Goal: Information Seeking & Learning: Learn about a topic

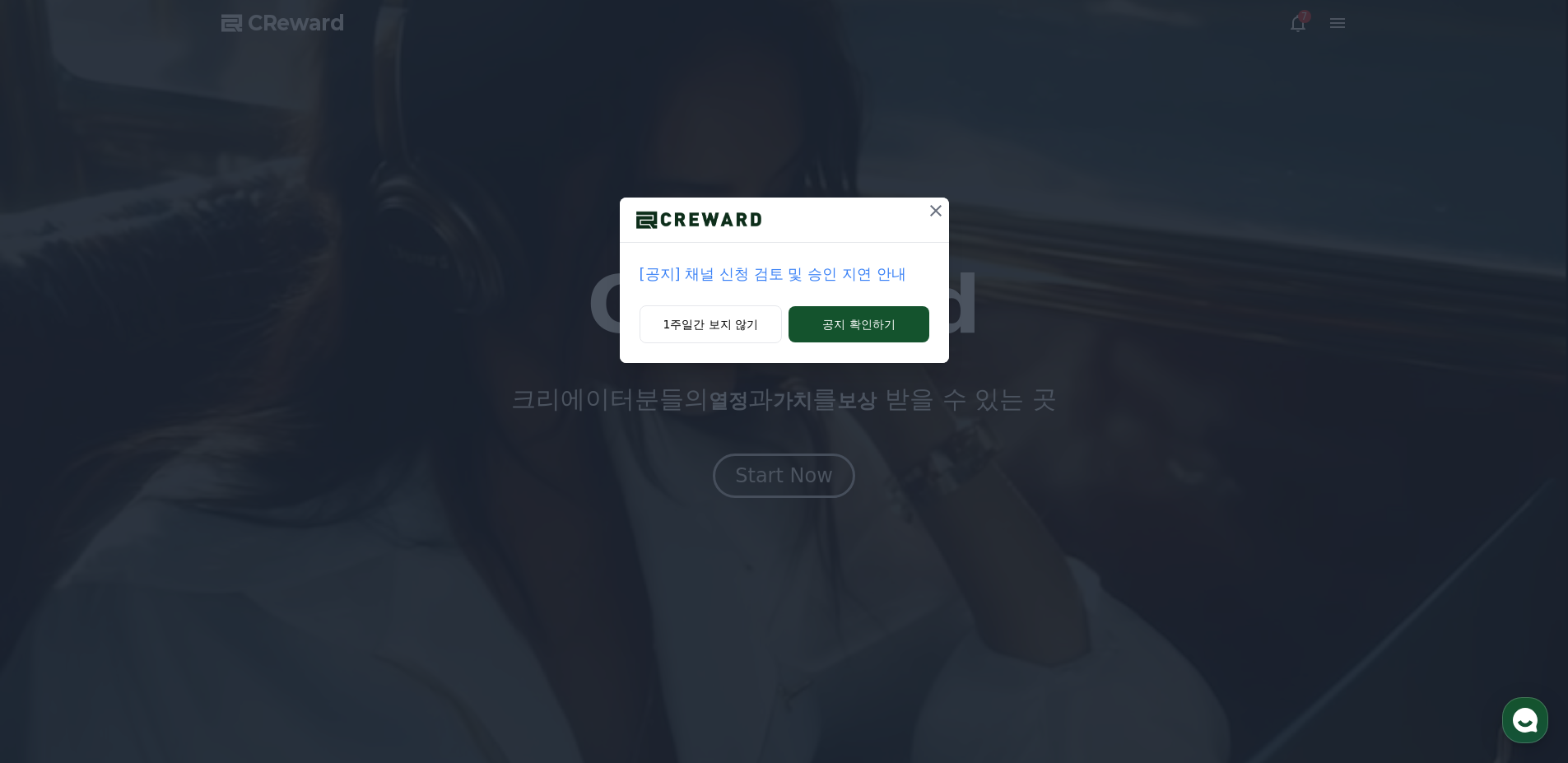
click at [936, 209] on icon at bounding box center [936, 211] width 20 height 20
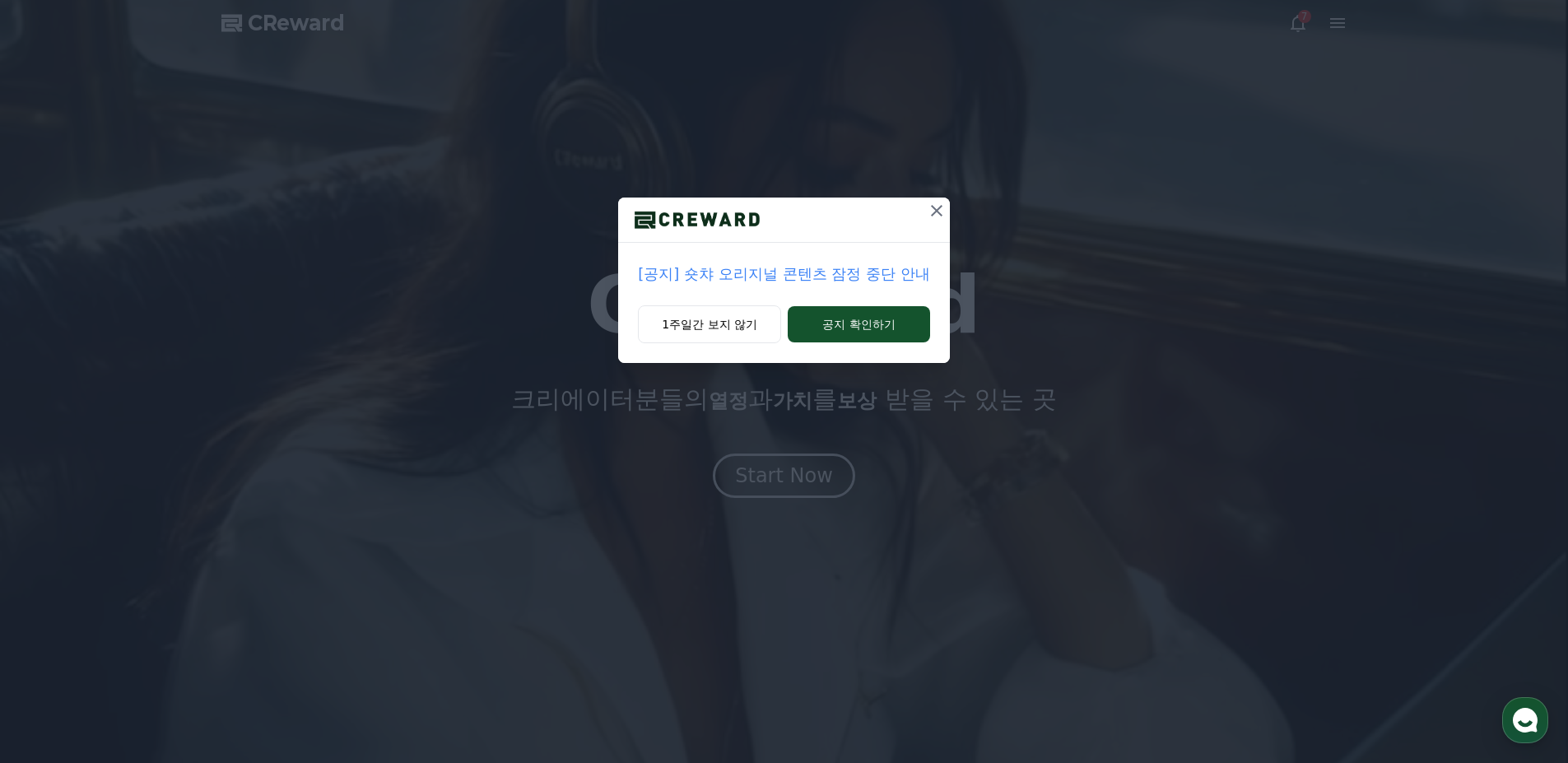
click at [939, 208] on icon at bounding box center [937, 211] width 12 height 12
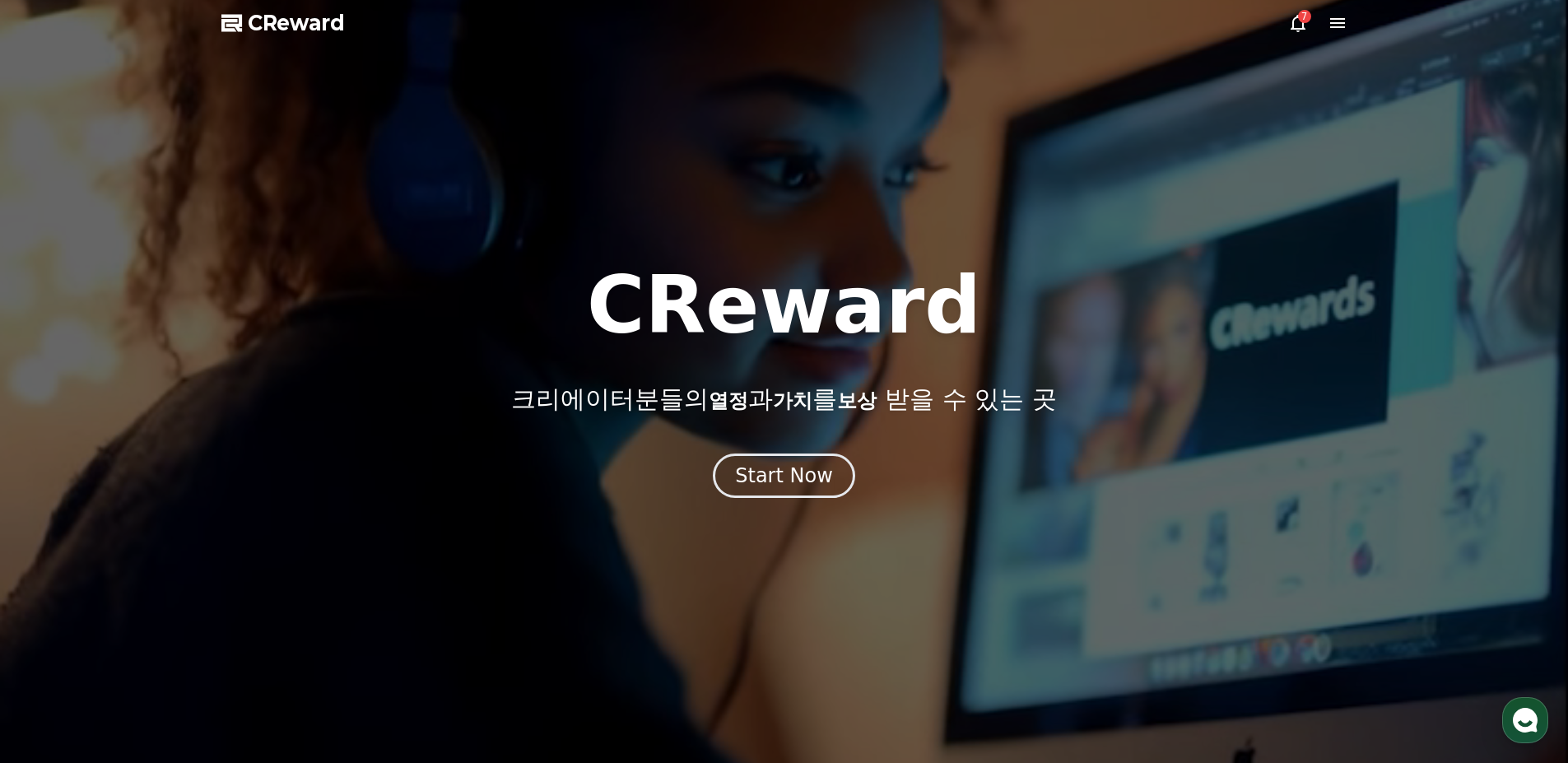
click at [1291, 3] on div at bounding box center [784, 381] width 1568 height 763
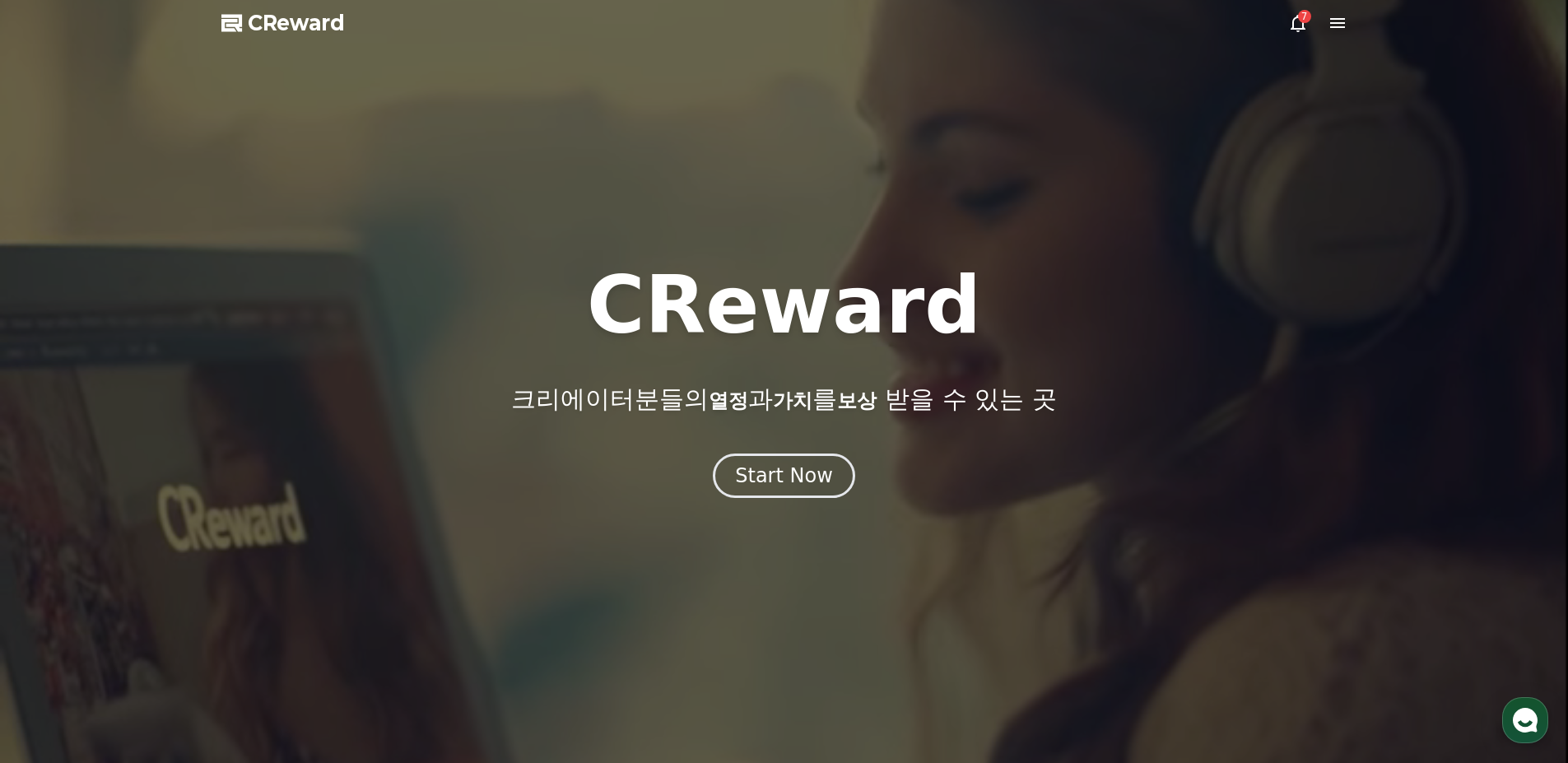
click at [1301, 23] on icon at bounding box center [1298, 23] width 20 height 20
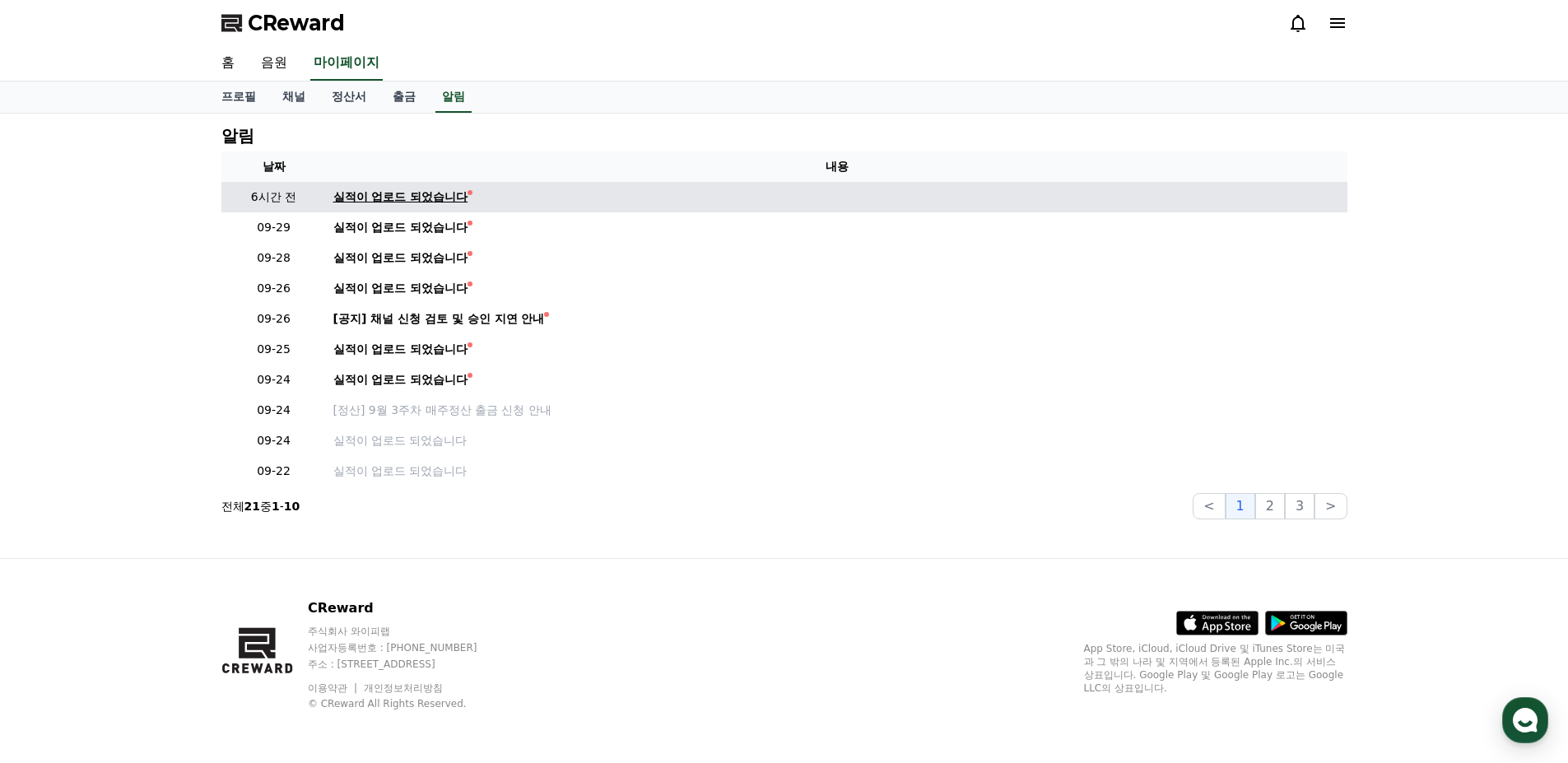
click at [402, 193] on div "실적이 업로드 되었습니다" at bounding box center [400, 197] width 135 height 18
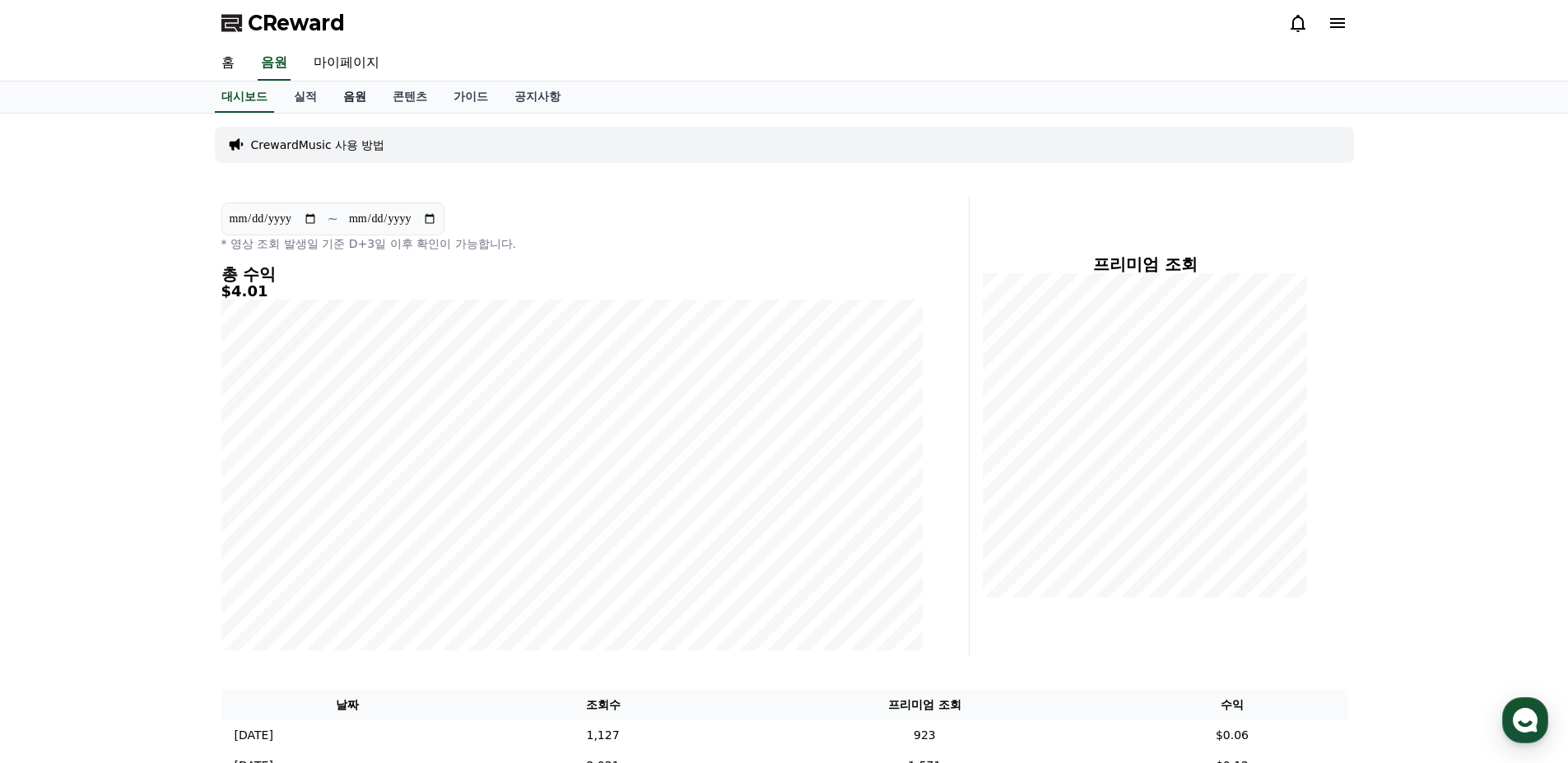
click at [346, 94] on link "음원" at bounding box center [355, 97] width 49 height 32
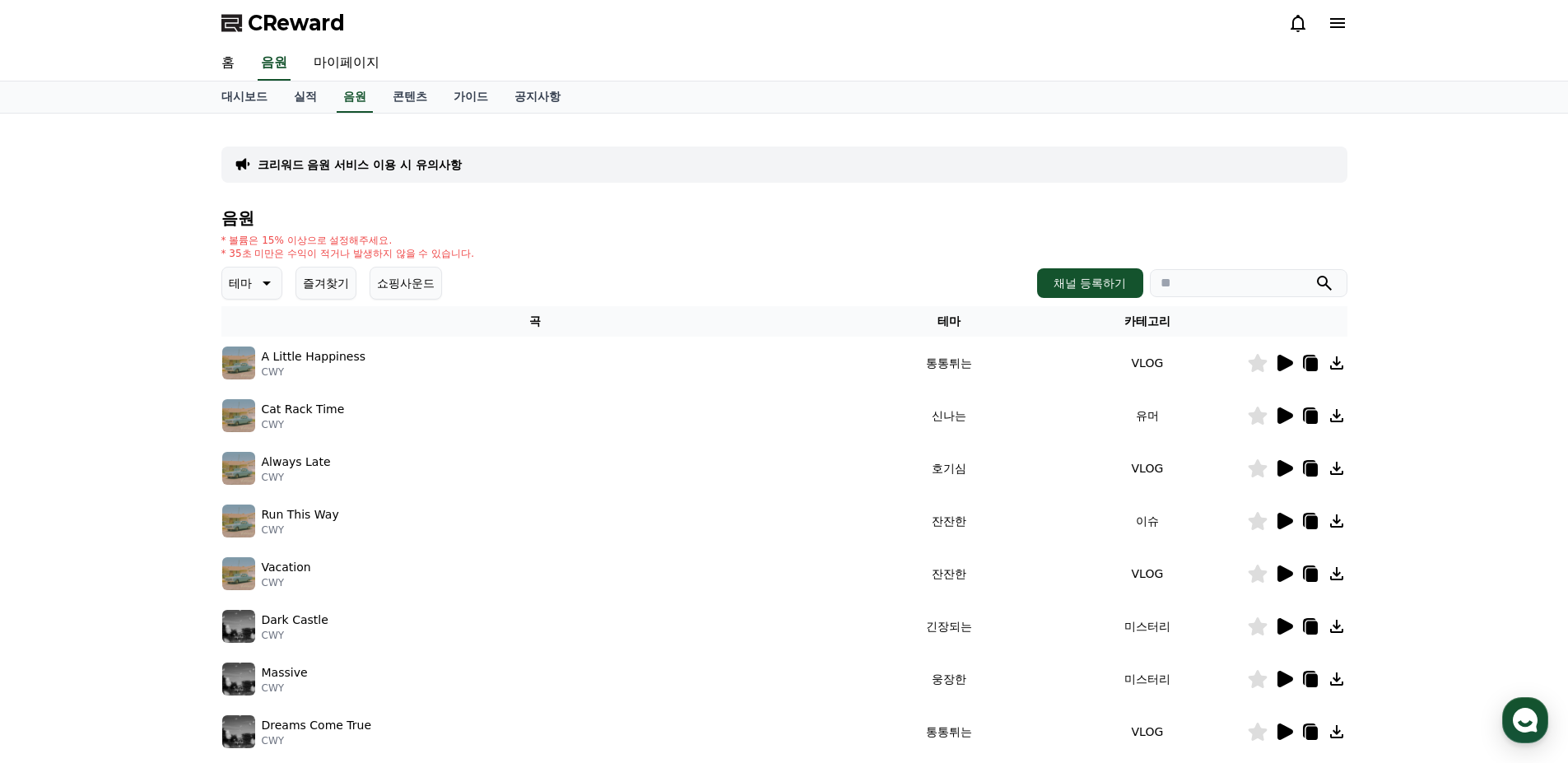
click at [258, 285] on icon at bounding box center [265, 283] width 20 height 20
click at [273, 338] on div "전체 환상적인 호기심 어두운 밝은 통통튀는 신나는 반전 웅장한 드라마틱 즐거움 분위기있는 EDM 그루브 슬픈 잔잔한 귀여운 감동적인 긴장되는 …" at bounding box center [259, 404] width 71 height 849
click at [229, 343] on button "웅장한" at bounding box center [247, 340] width 47 height 36
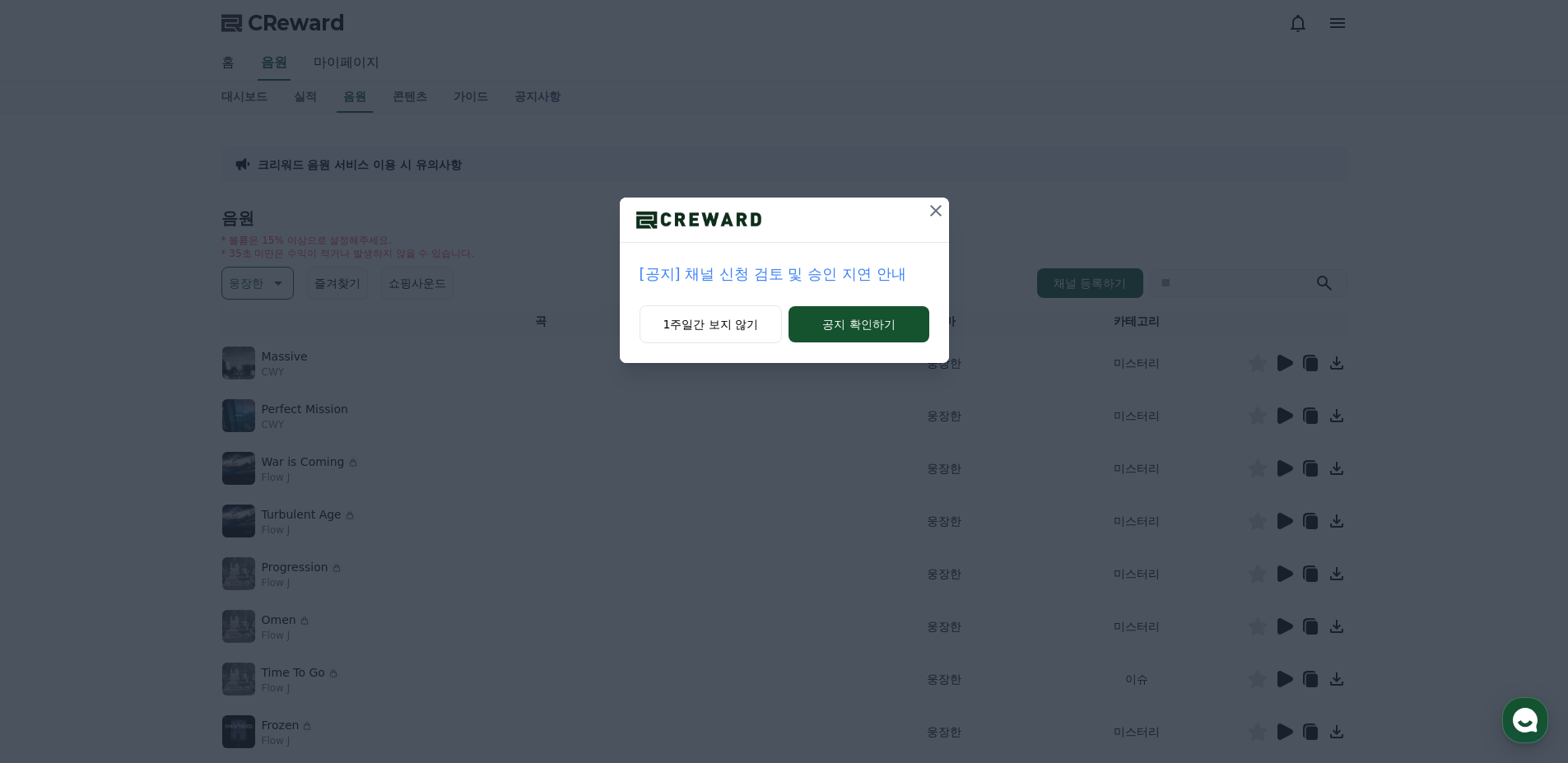
click at [934, 201] on icon at bounding box center [936, 211] width 20 height 20
click at [844, 278] on p "[공지] 숏챠 오리지널 콘텐츠 잠정 중단 안내" at bounding box center [784, 274] width 292 height 23
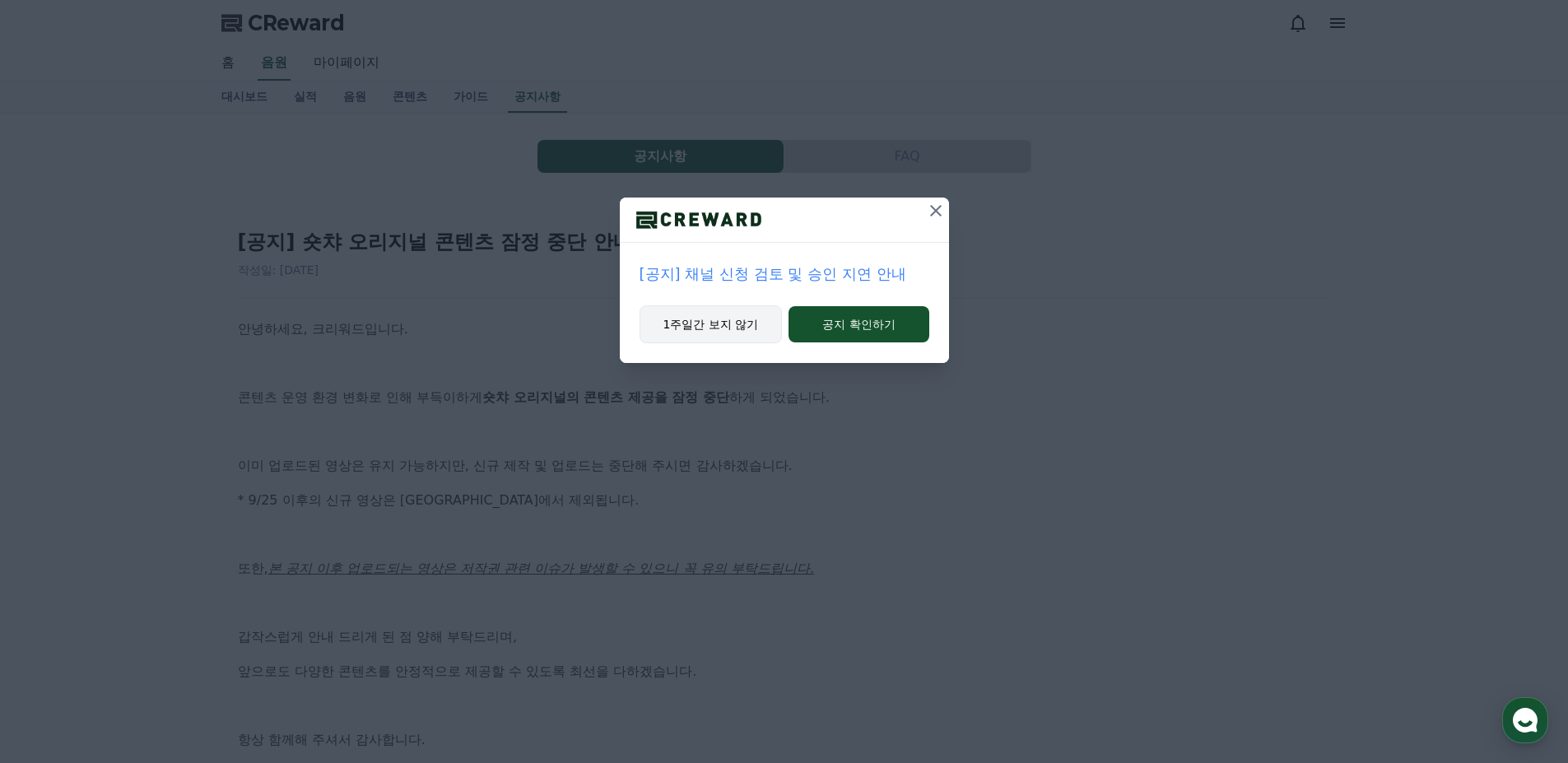
click at [722, 335] on button "1주일간 보지 않기" at bounding box center [710, 324] width 143 height 37
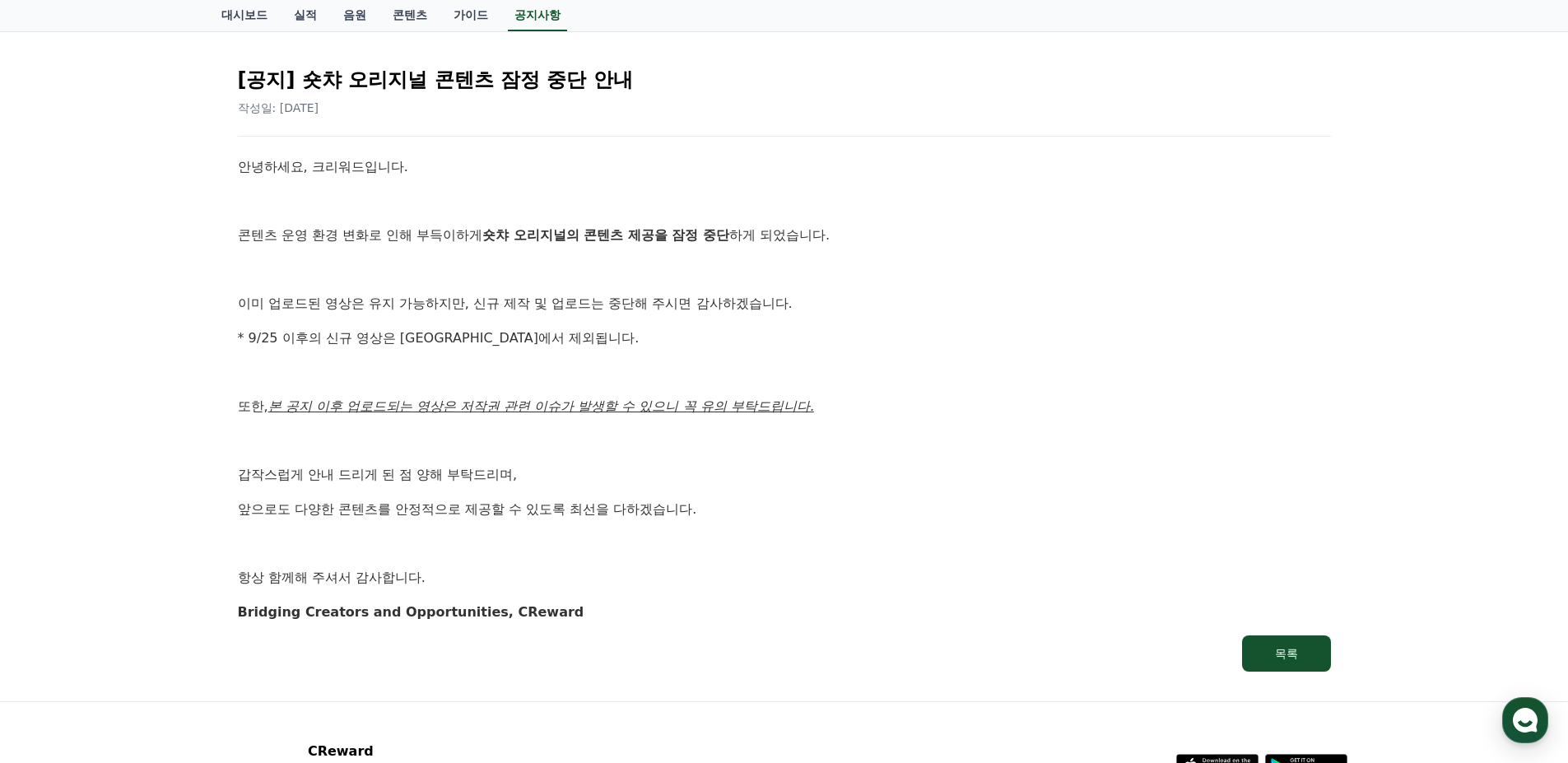
scroll to position [247, 0]
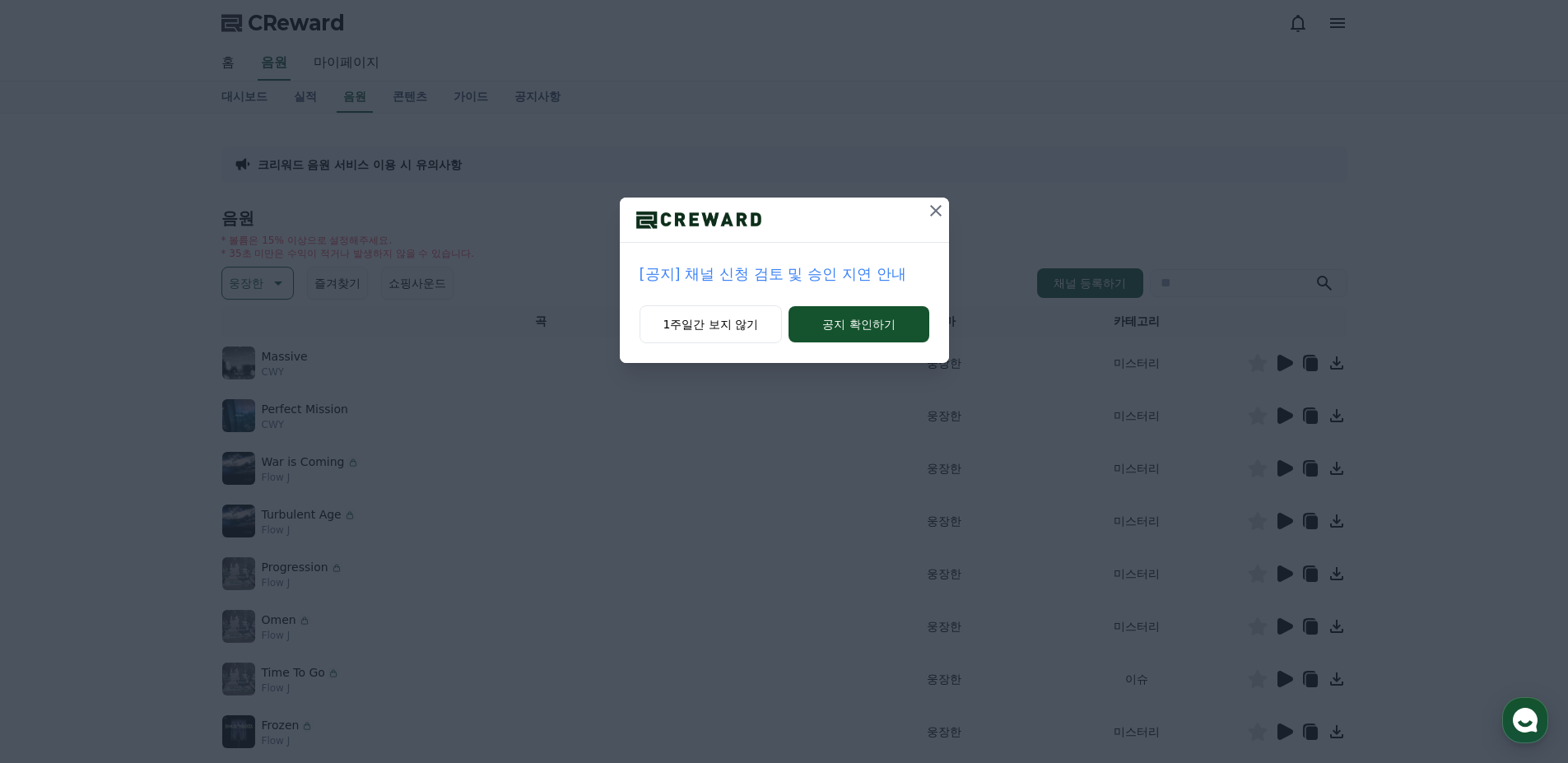
click at [945, 208] on icon at bounding box center [936, 211] width 20 height 20
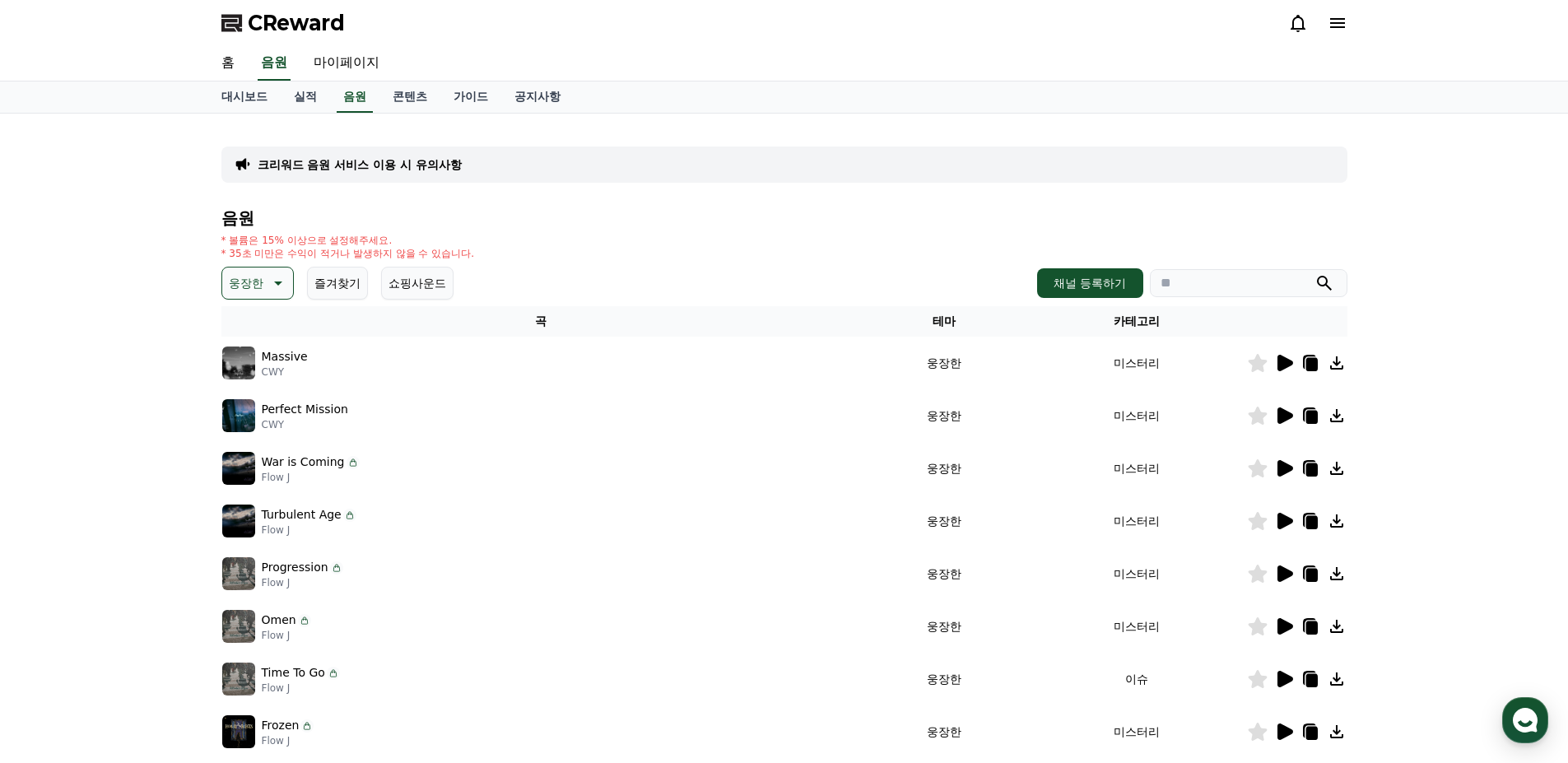
click at [1282, 366] on icon at bounding box center [1285, 362] width 16 height 17
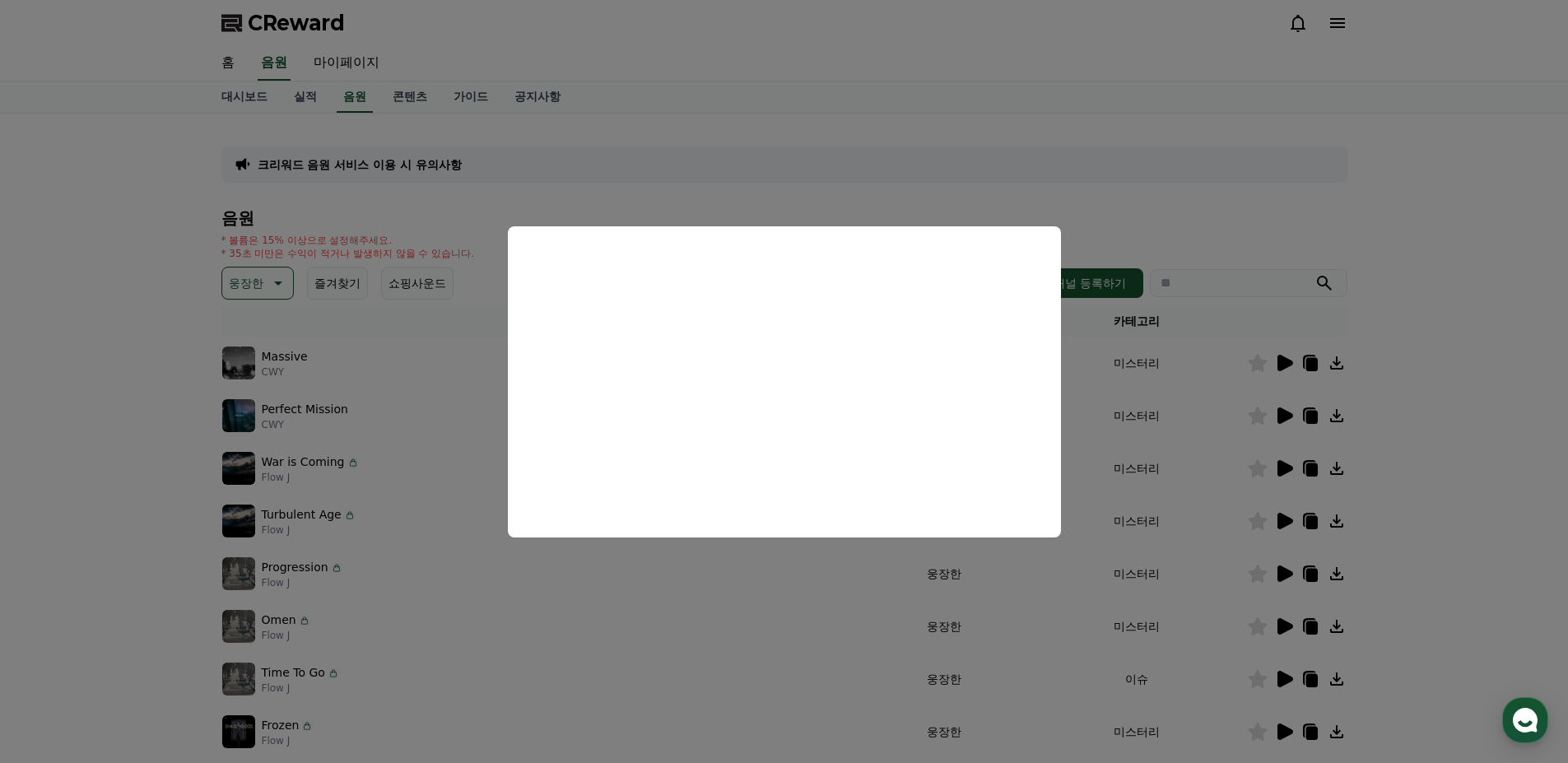
click at [1195, 408] on button "close modal" at bounding box center [784, 381] width 1568 height 763
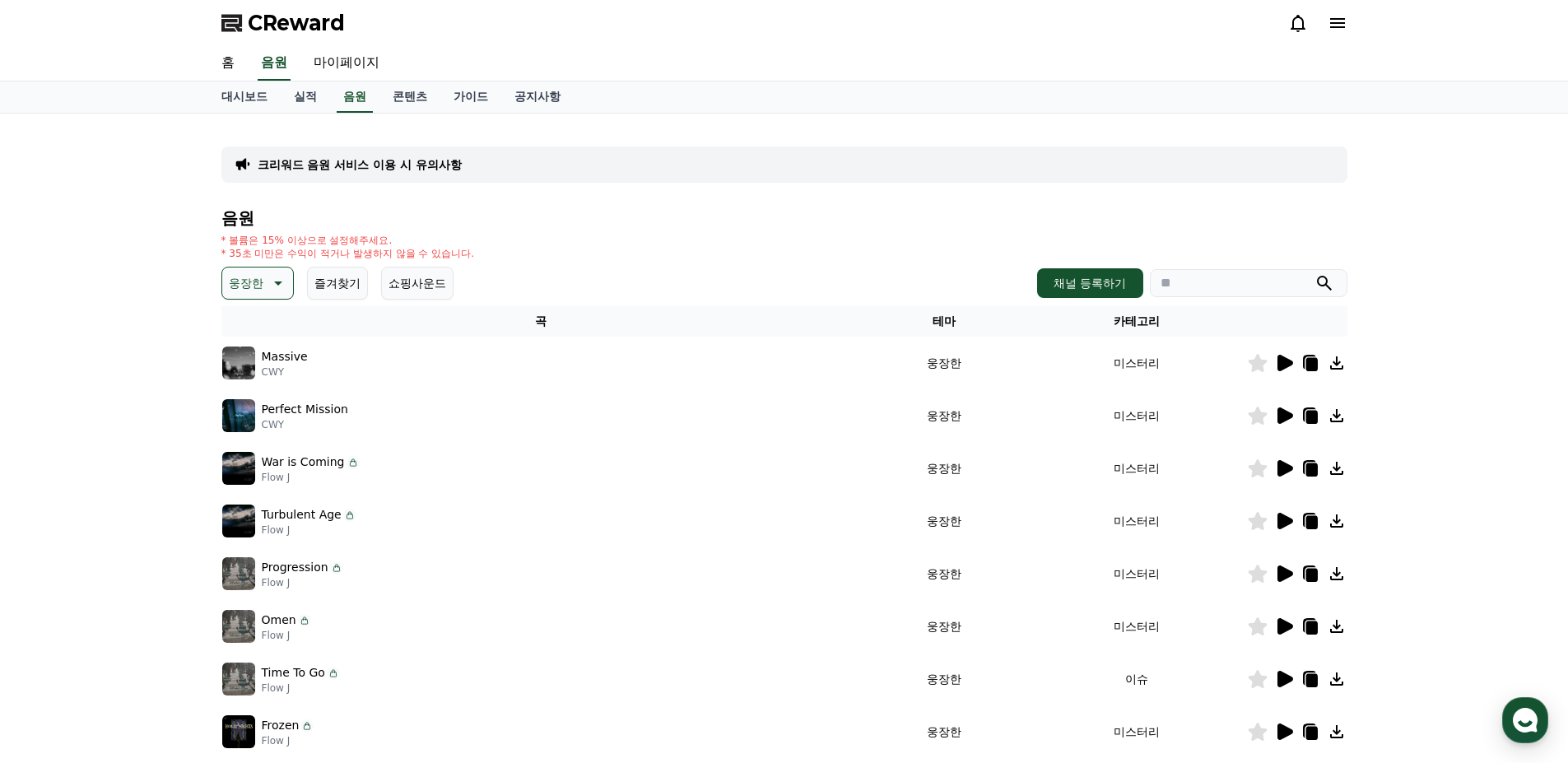
click at [1288, 418] on icon at bounding box center [1285, 415] width 16 height 17
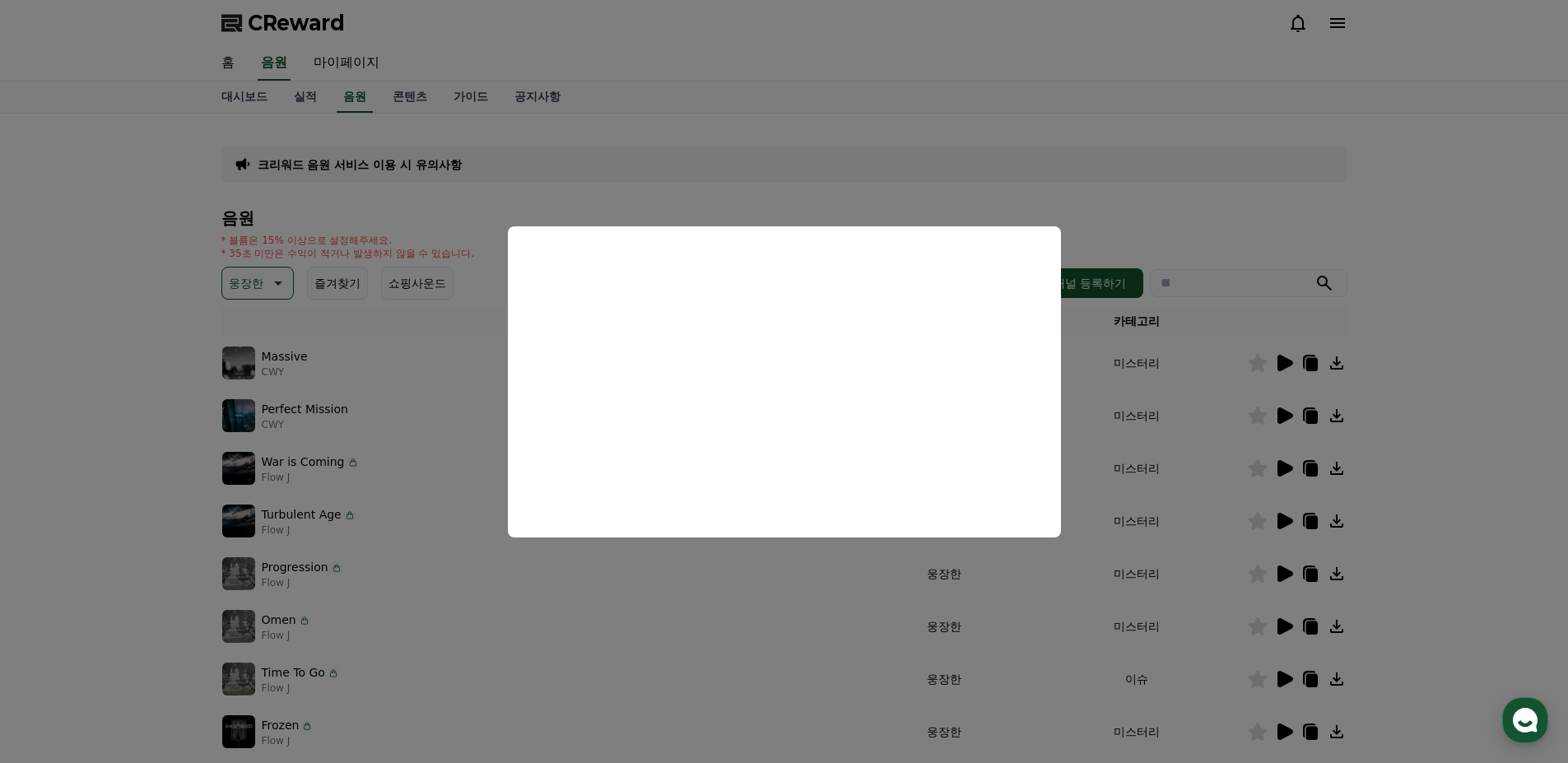
click at [1172, 413] on button "close modal" at bounding box center [784, 381] width 1568 height 763
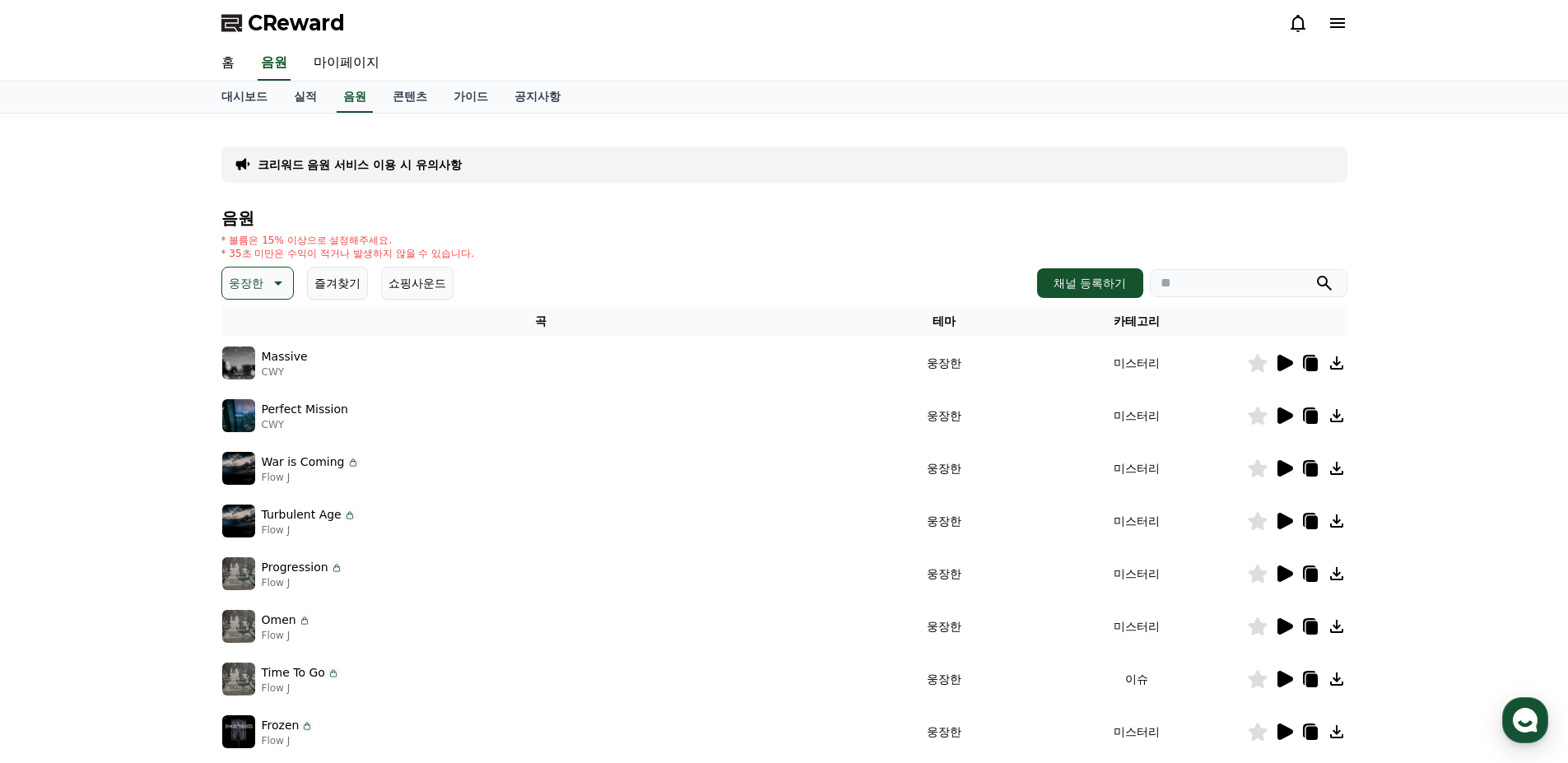
click at [403, 287] on button "쇼핑사운드" at bounding box center [418, 283] width 73 height 32
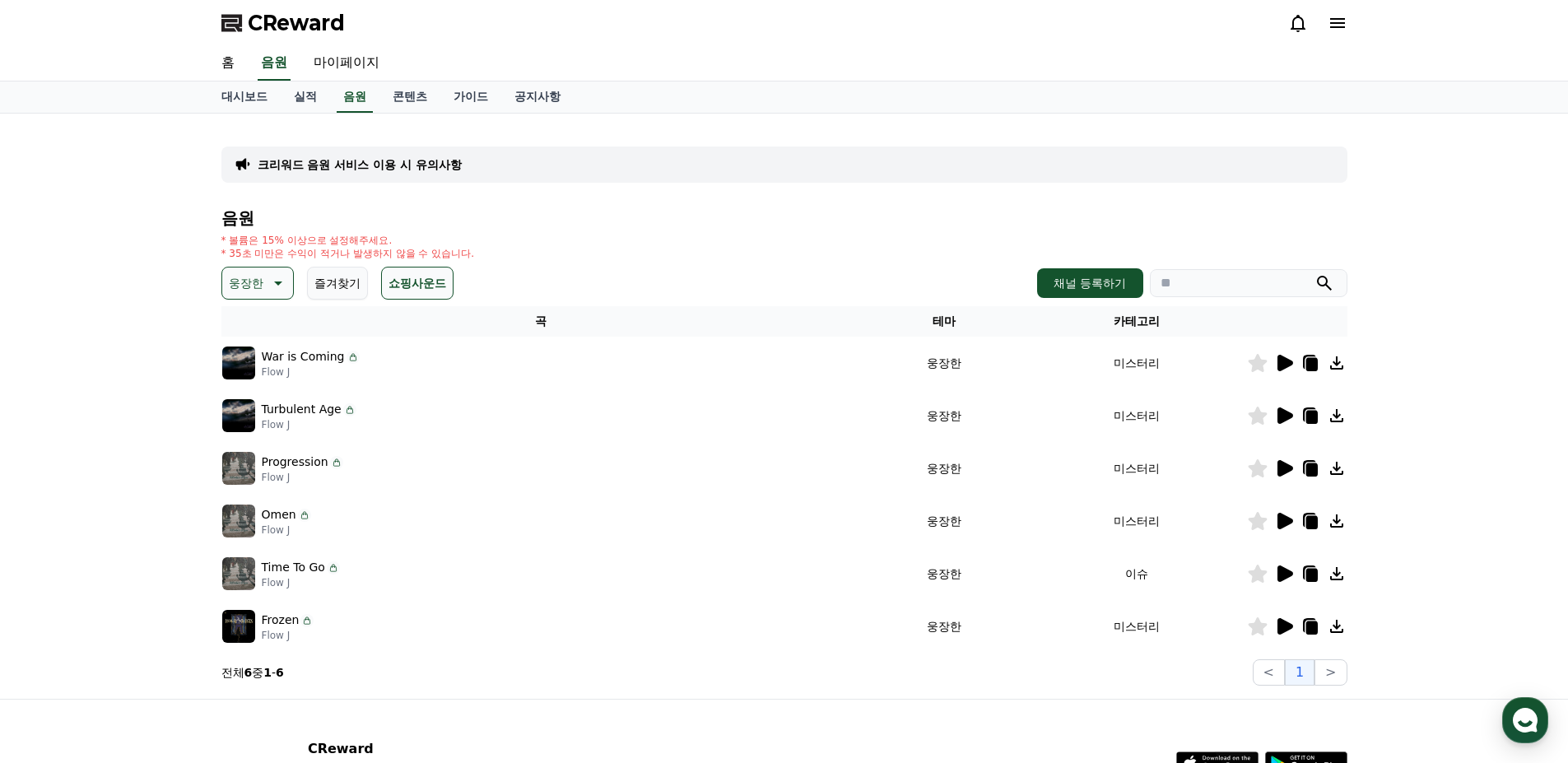
click at [1291, 369] on icon at bounding box center [1284, 362] width 20 height 20
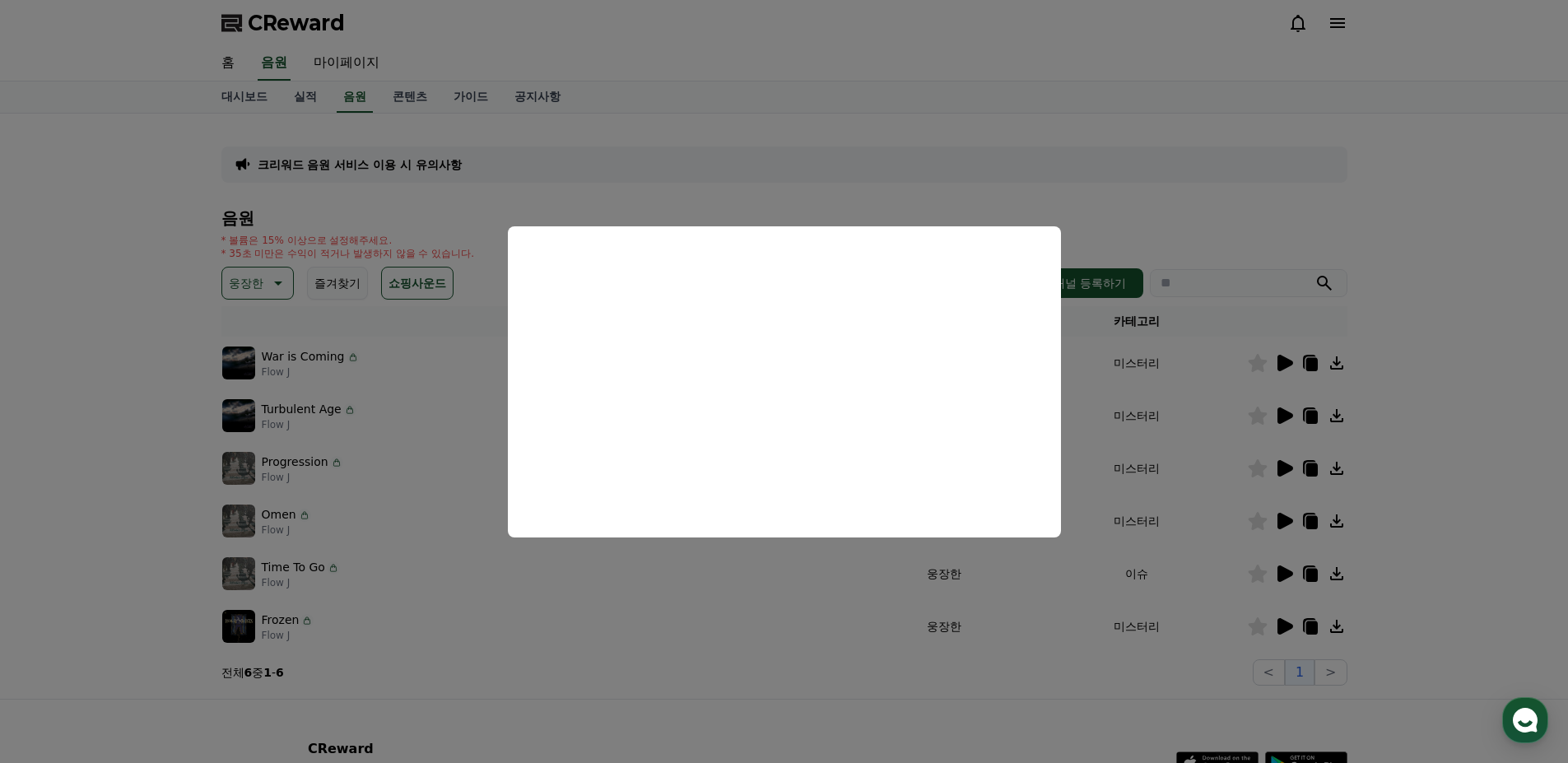
click at [1163, 400] on button "close modal" at bounding box center [784, 381] width 1568 height 763
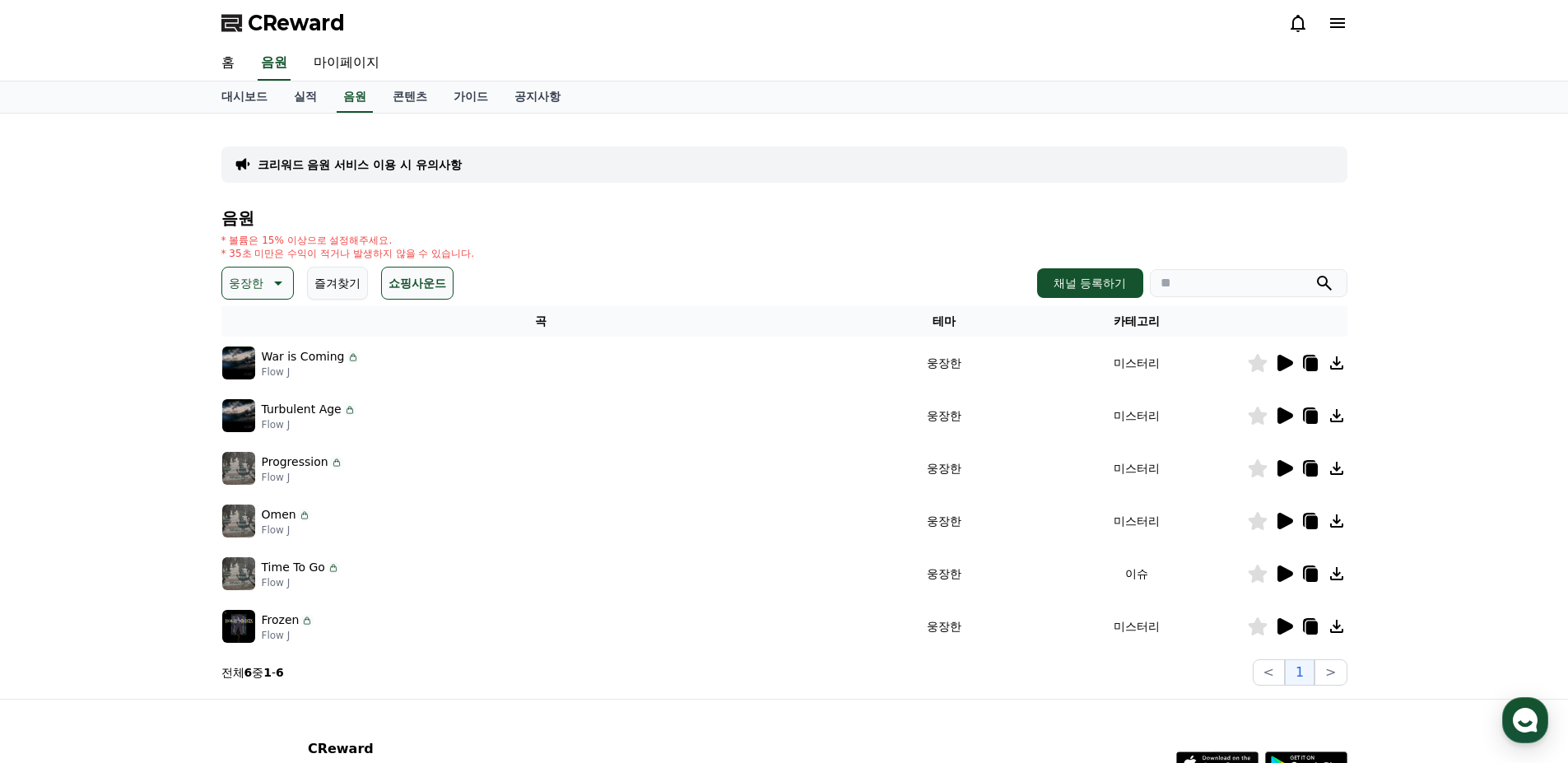
click at [1290, 415] on icon at bounding box center [1285, 415] width 16 height 17
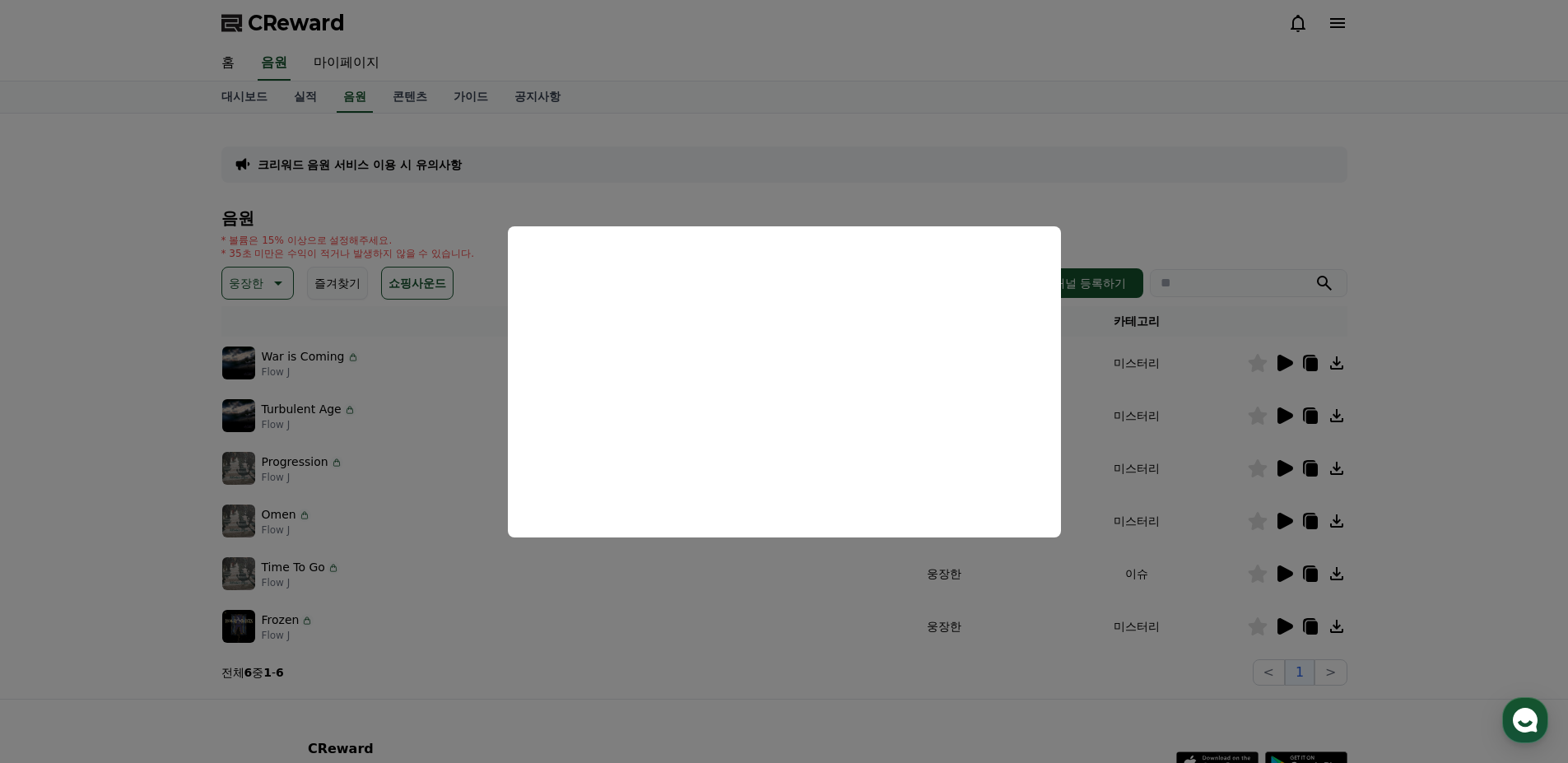
click at [1277, 410] on button "close modal" at bounding box center [784, 381] width 1568 height 763
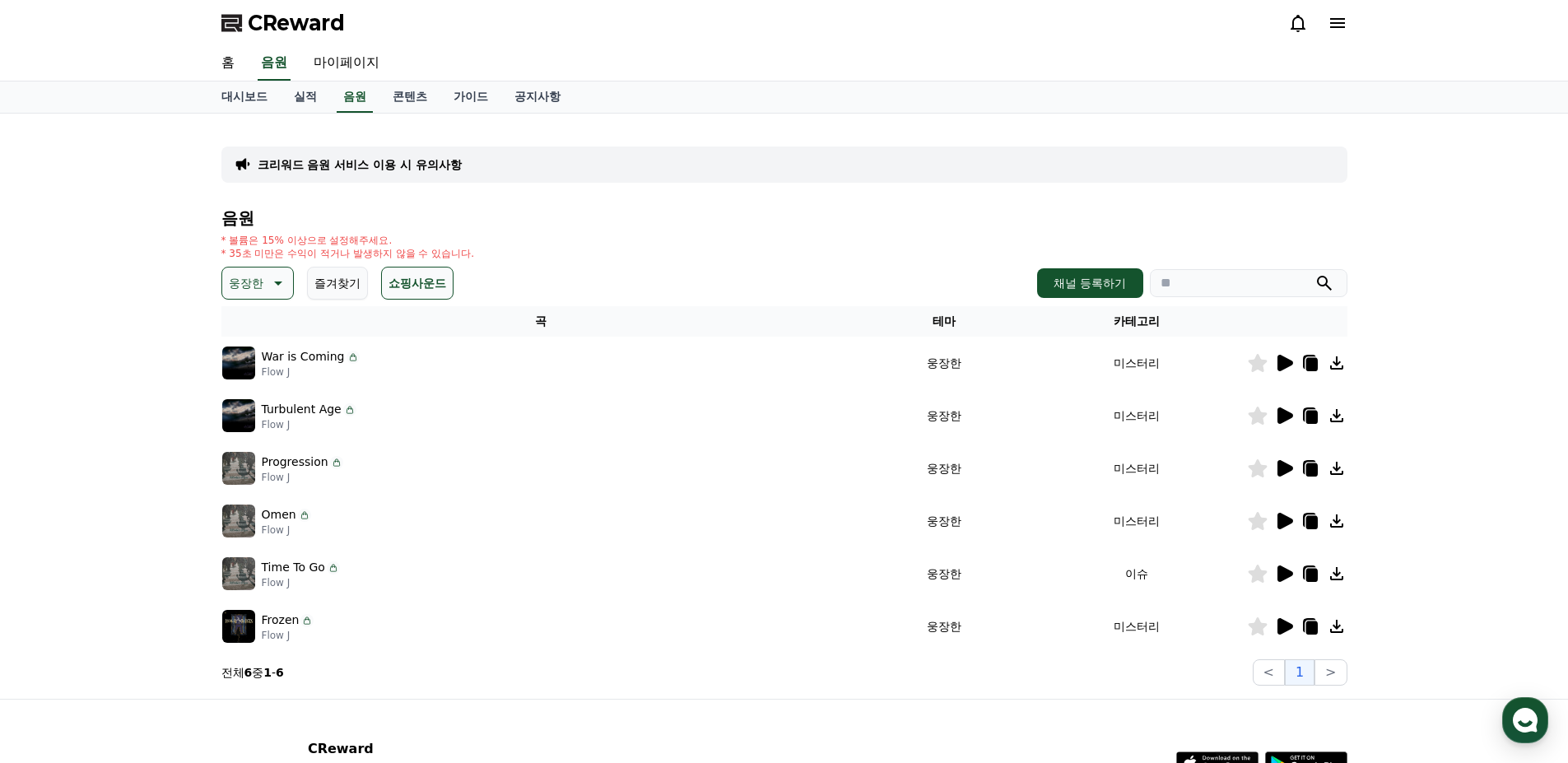
click at [1284, 465] on icon at bounding box center [1285, 468] width 16 height 17
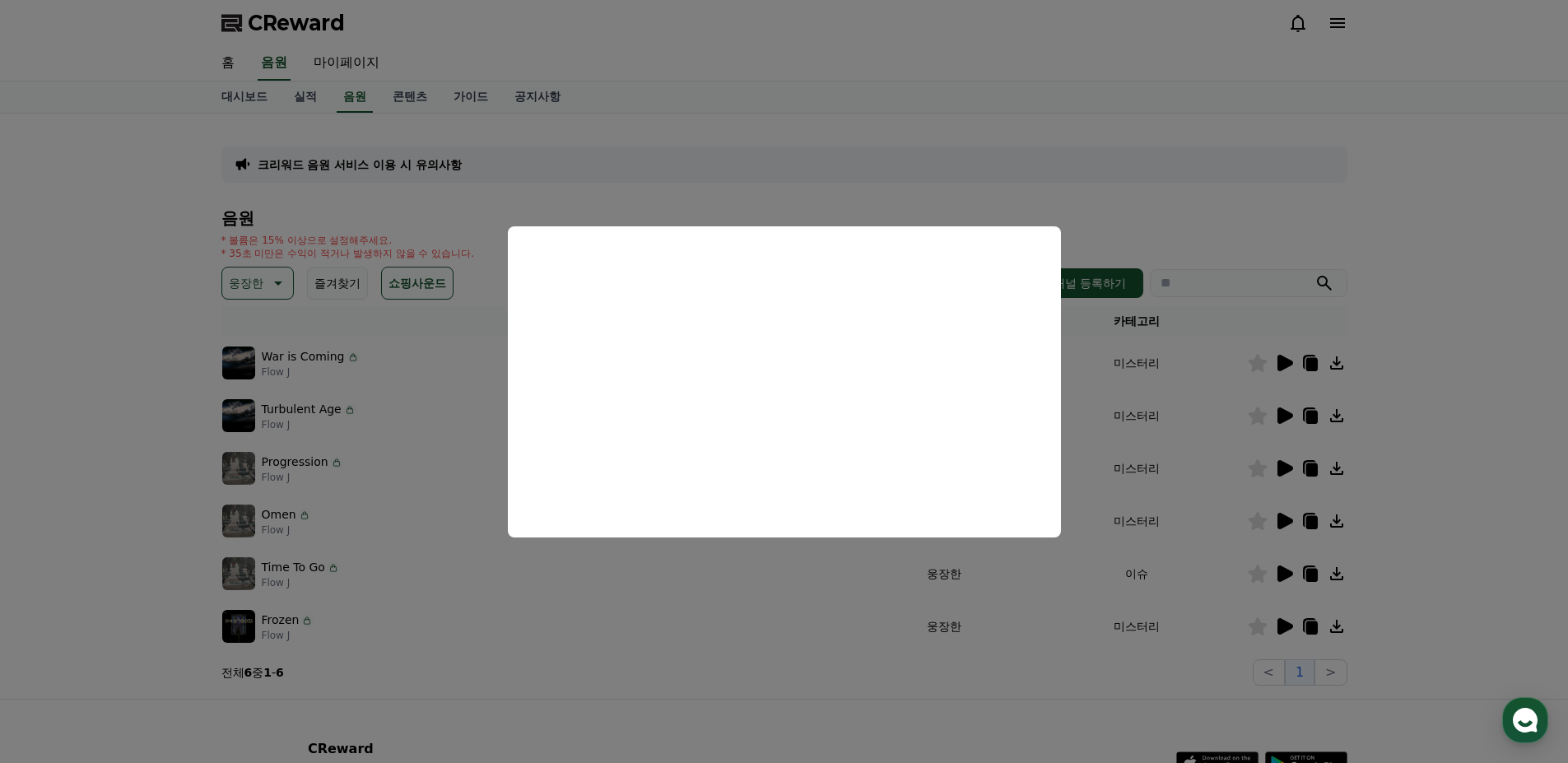
click at [1285, 519] on button "close modal" at bounding box center [784, 381] width 1568 height 763
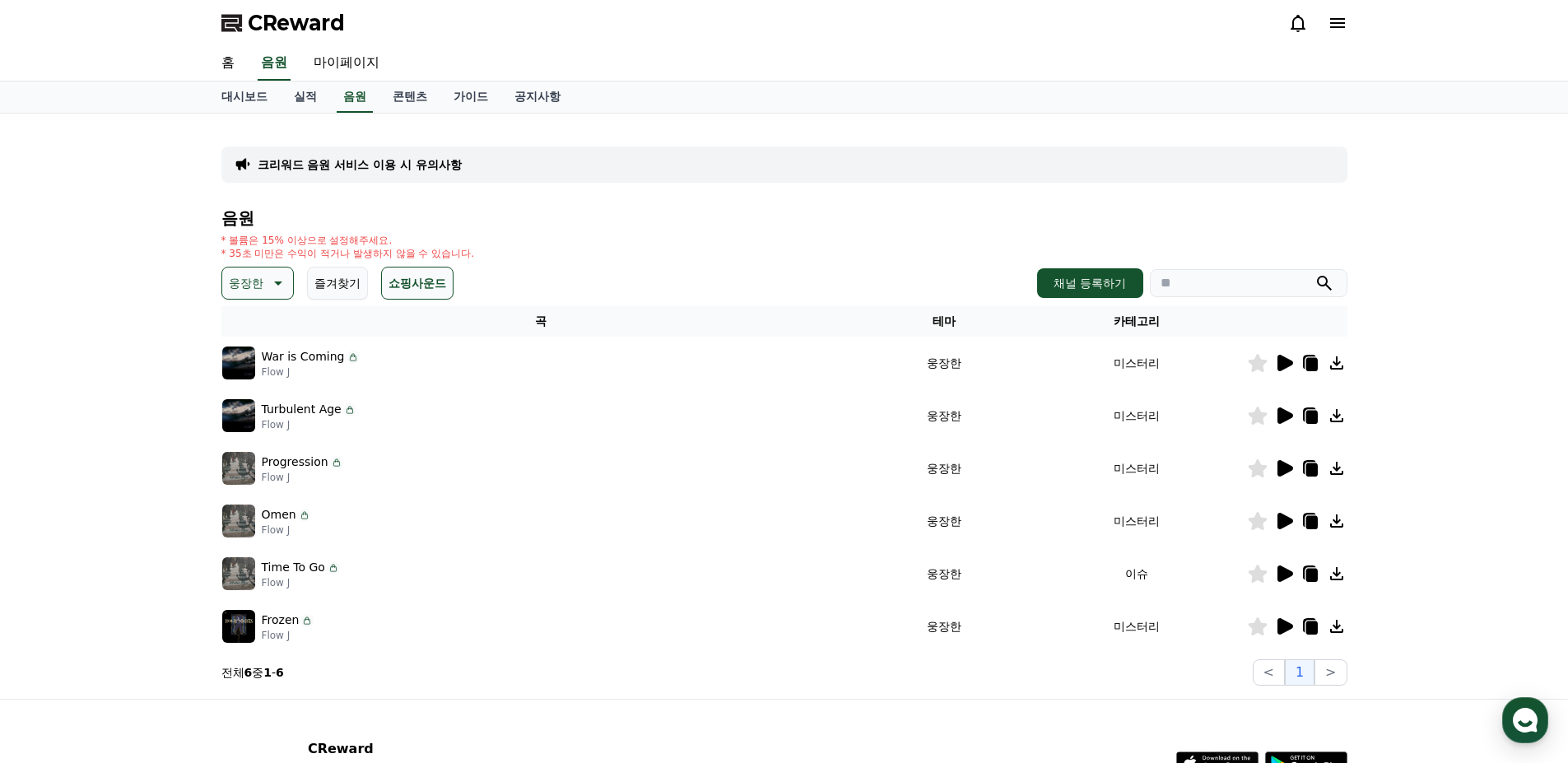
click at [1282, 519] on icon at bounding box center [1285, 521] width 16 height 17
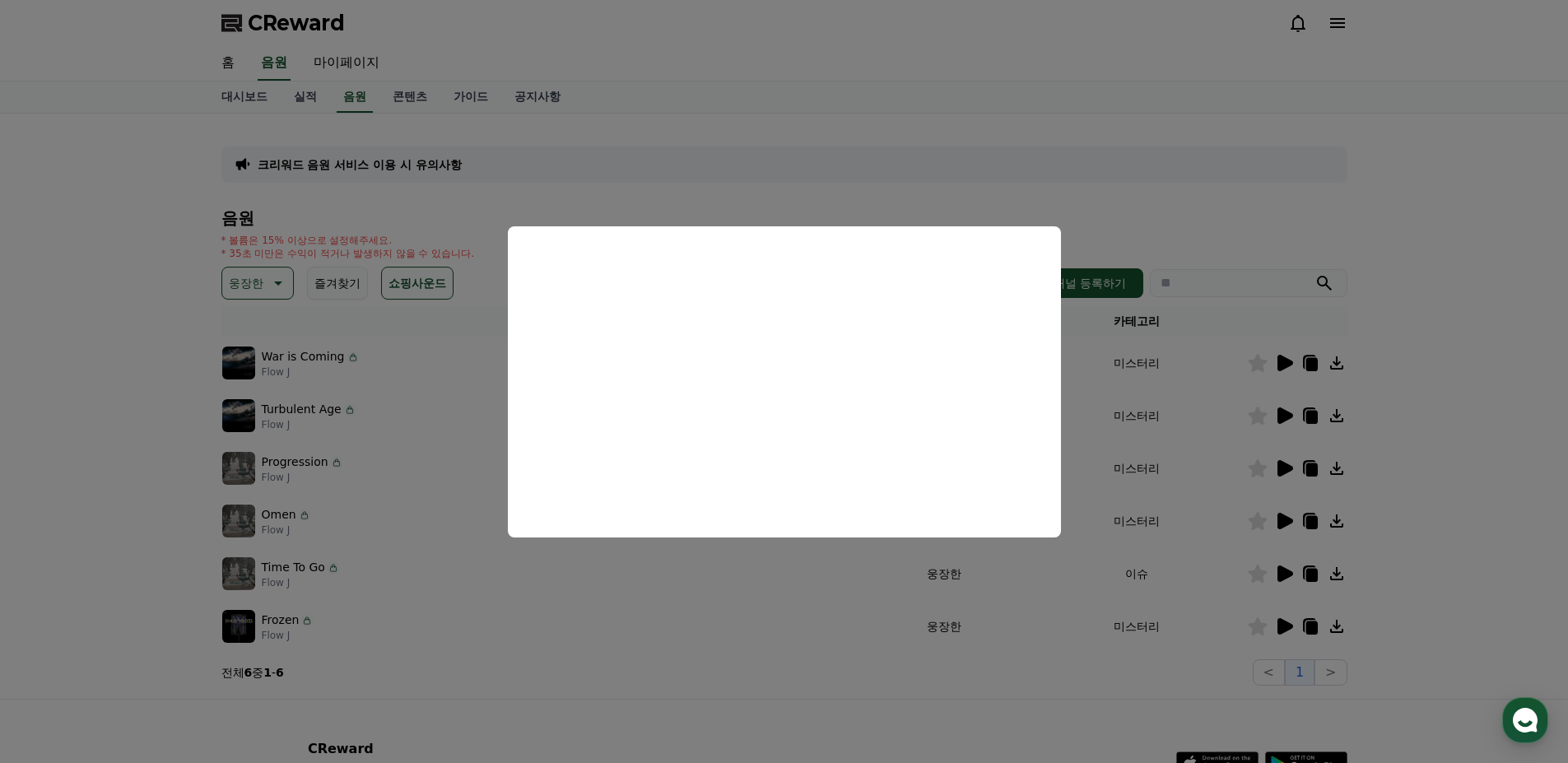
click at [1270, 561] on button "close modal" at bounding box center [784, 381] width 1568 height 763
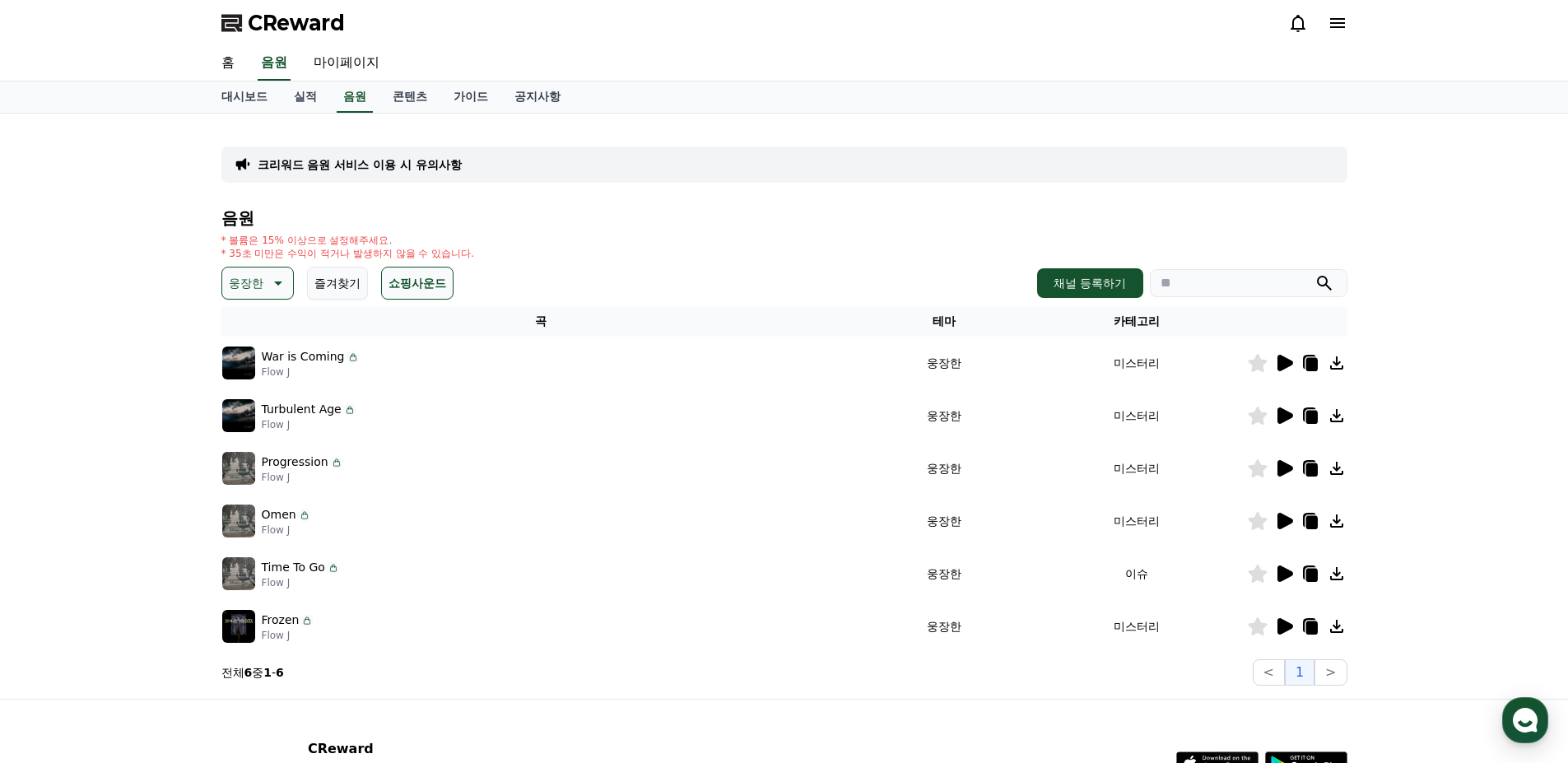
drag, startPoint x: 1284, startPoint y: 583, endPoint x: 1285, endPoint y: 573, distance: 10.0
click at [1285, 580] on td at bounding box center [1297, 573] width 100 height 52
click at [1285, 573] on icon at bounding box center [1285, 573] width 16 height 17
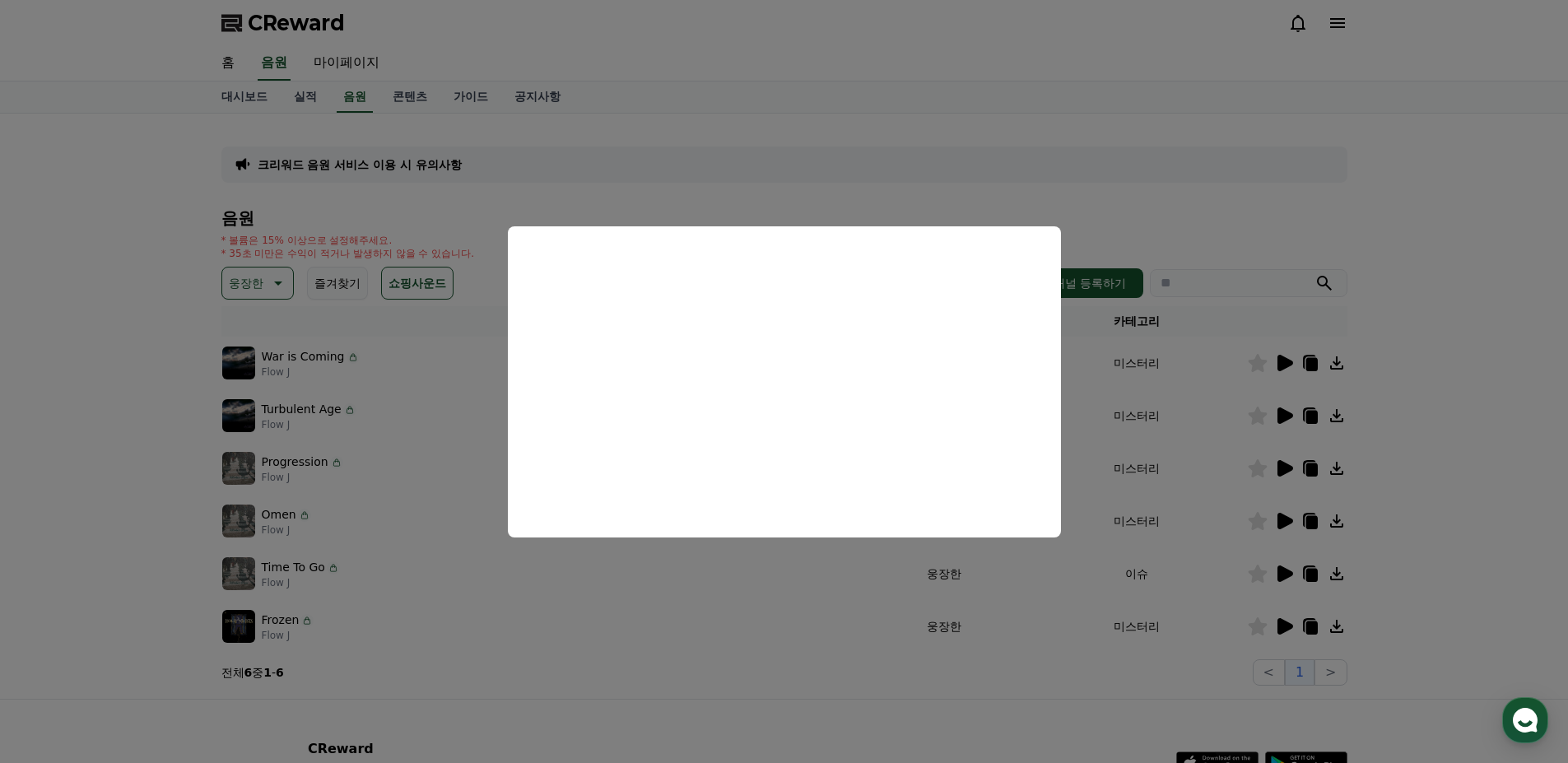
click at [1113, 623] on button "close modal" at bounding box center [784, 381] width 1568 height 763
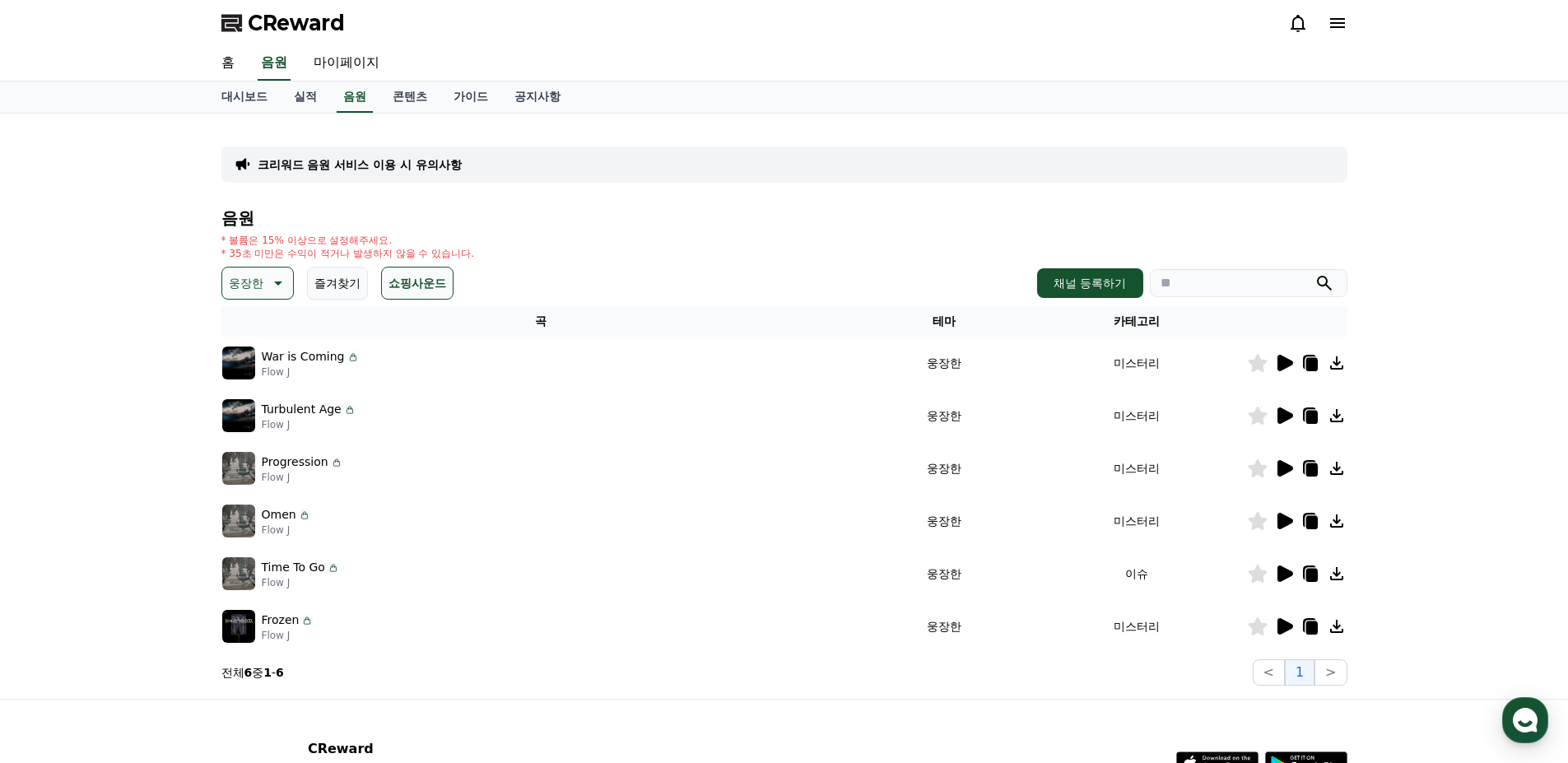
click at [1285, 633] on icon at bounding box center [1284, 626] width 20 height 20
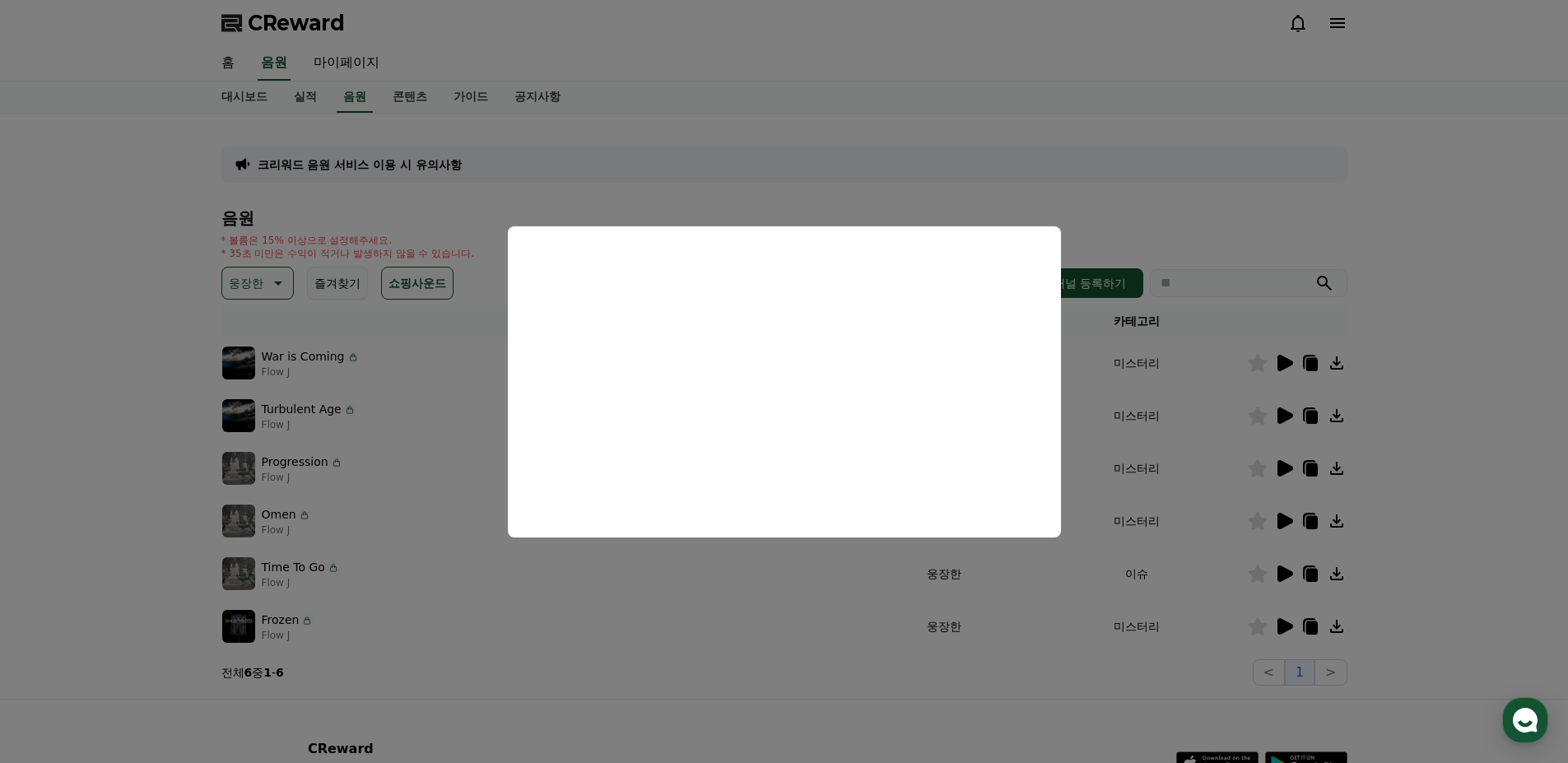
click at [1057, 623] on button "close modal" at bounding box center [784, 381] width 1568 height 763
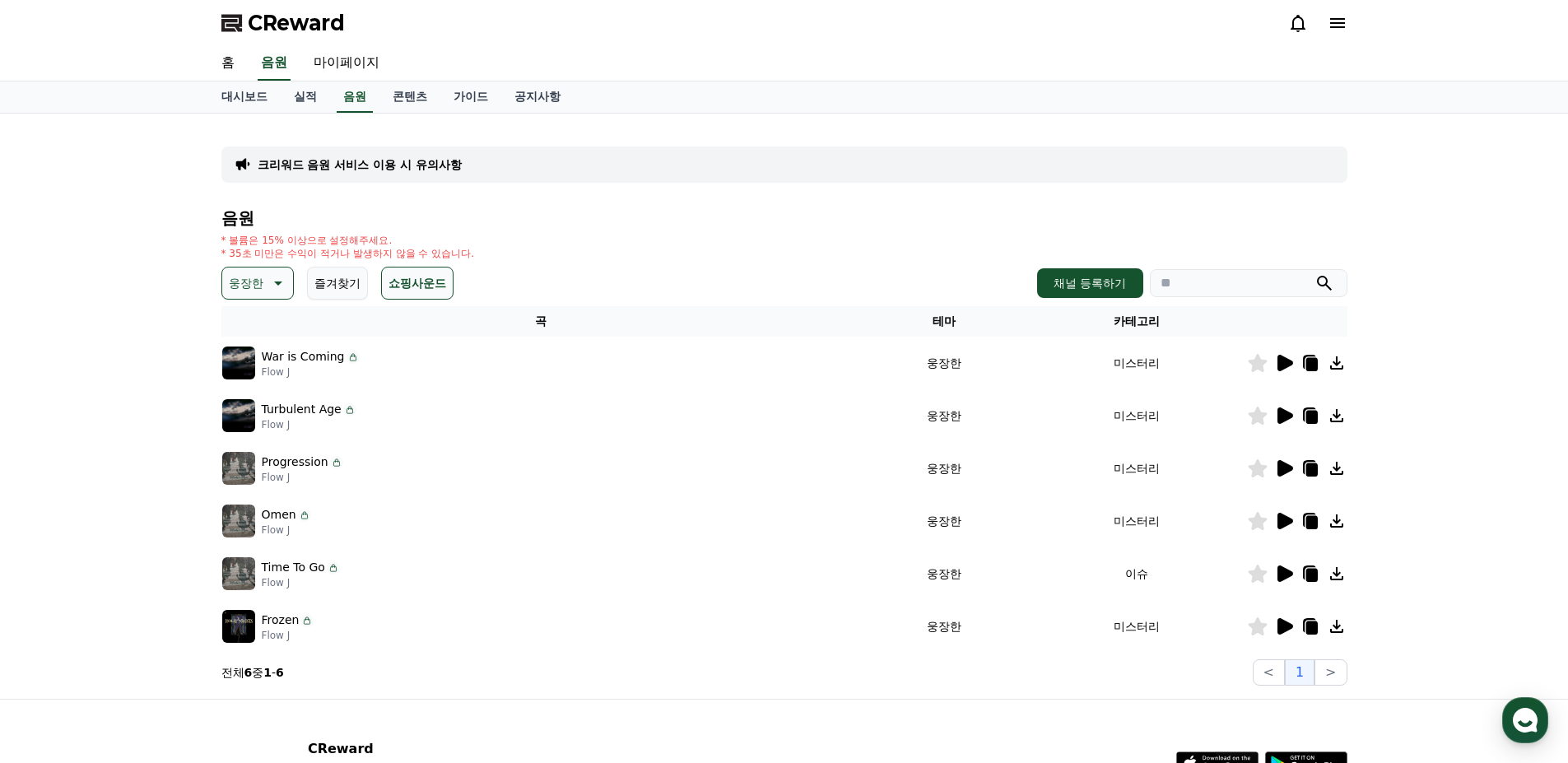
click at [1314, 522] on icon at bounding box center [1311, 522] width 12 height 13
